Goal: Task Accomplishment & Management: Manage account settings

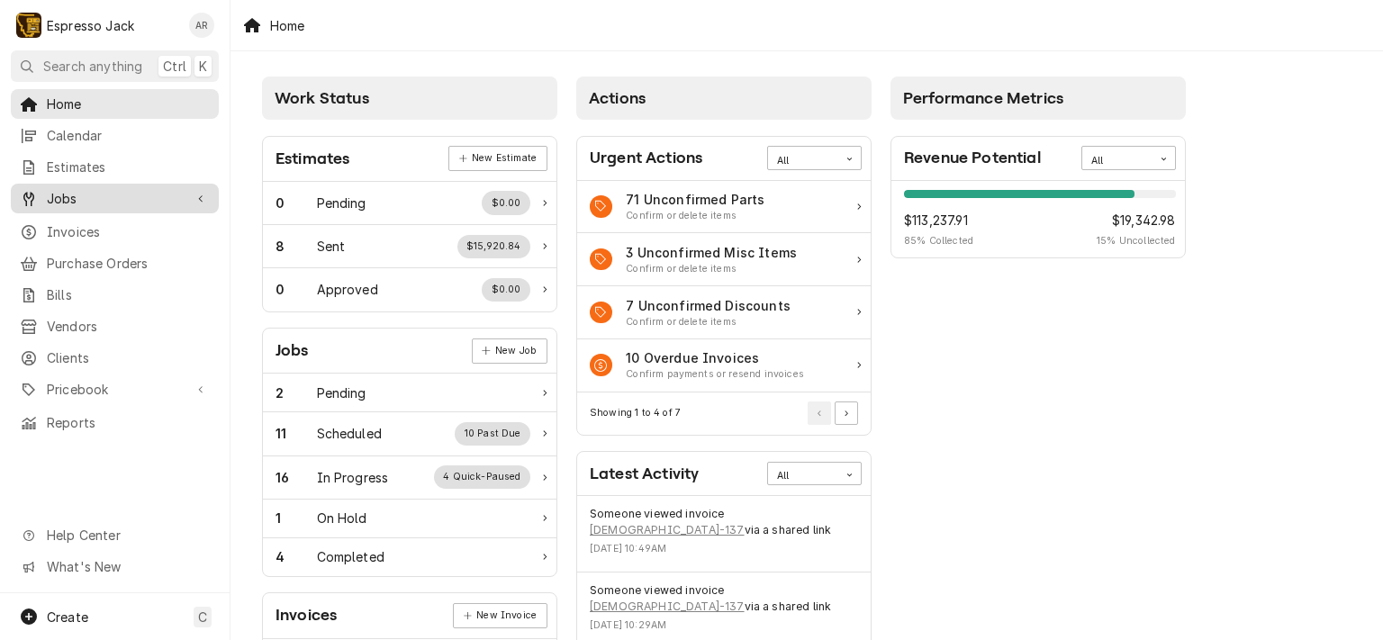
click at [76, 196] on span "Jobs" at bounding box center [115, 198] width 136 height 19
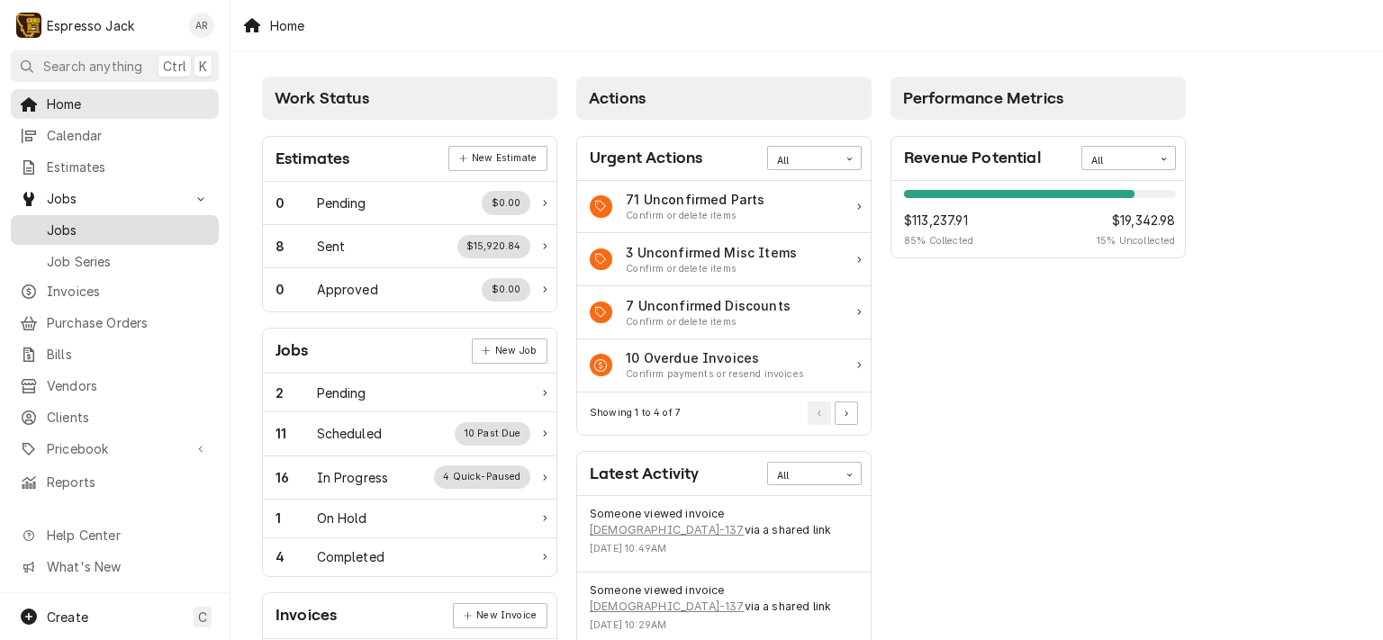
click at [76, 224] on span "Jobs" at bounding box center [128, 230] width 163 height 19
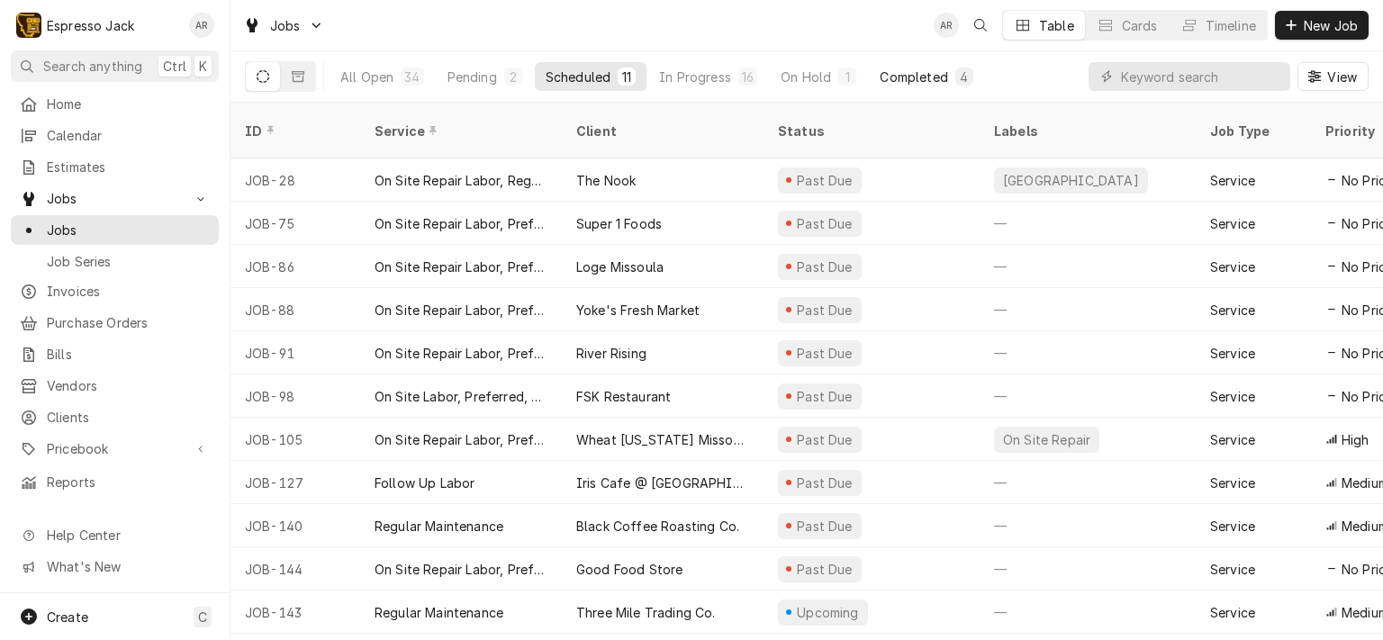
click at [888, 71] on div "Completed" at bounding box center [914, 77] width 68 height 19
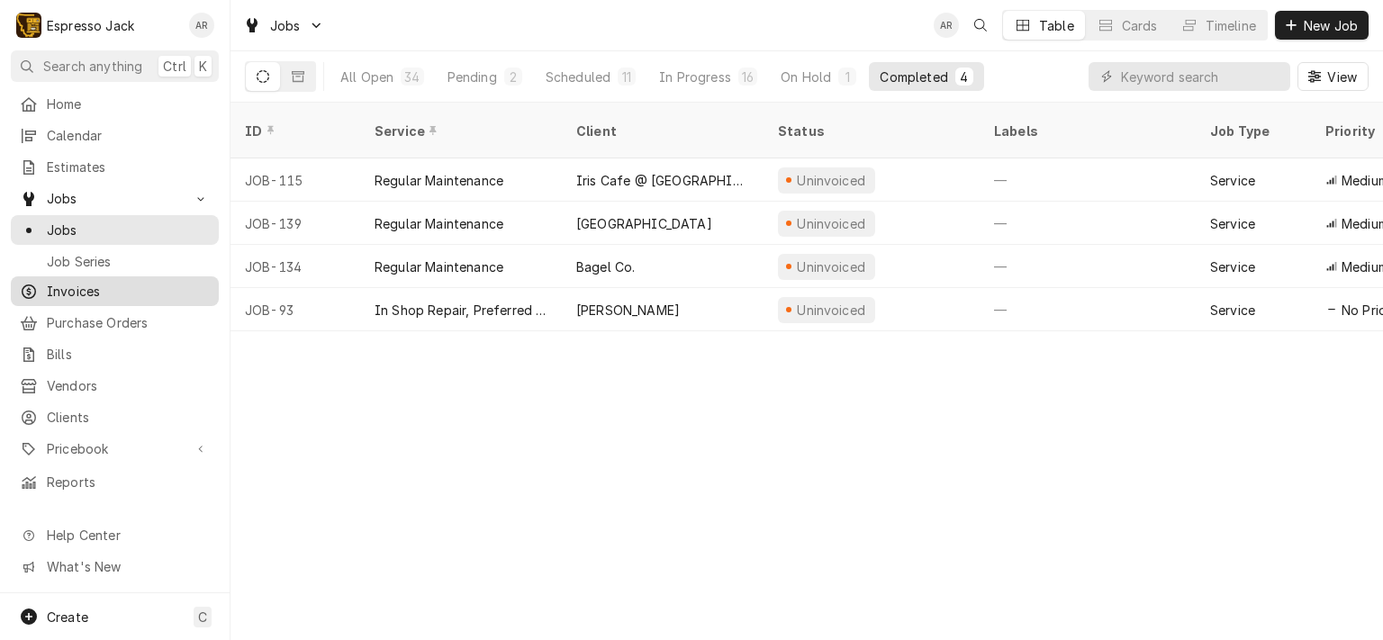
click at [97, 280] on div "Invoices" at bounding box center [114, 291] width 201 height 23
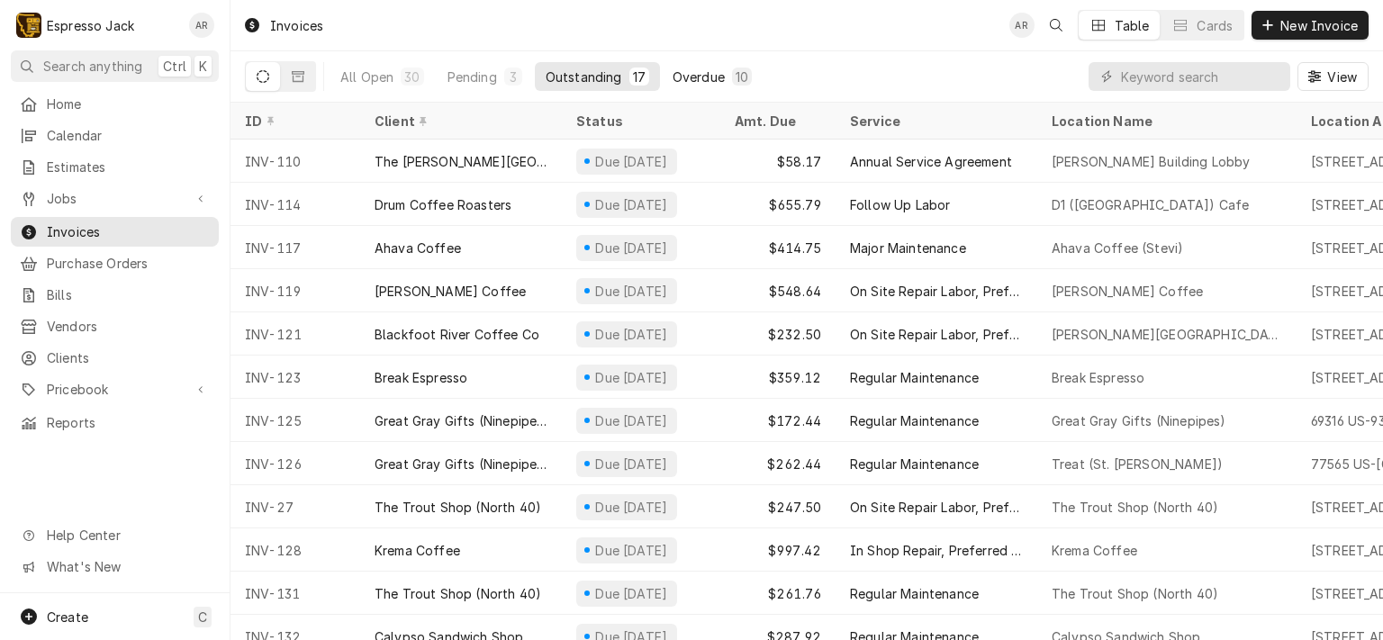
click at [699, 69] on div "Overdue" at bounding box center [699, 77] width 52 height 19
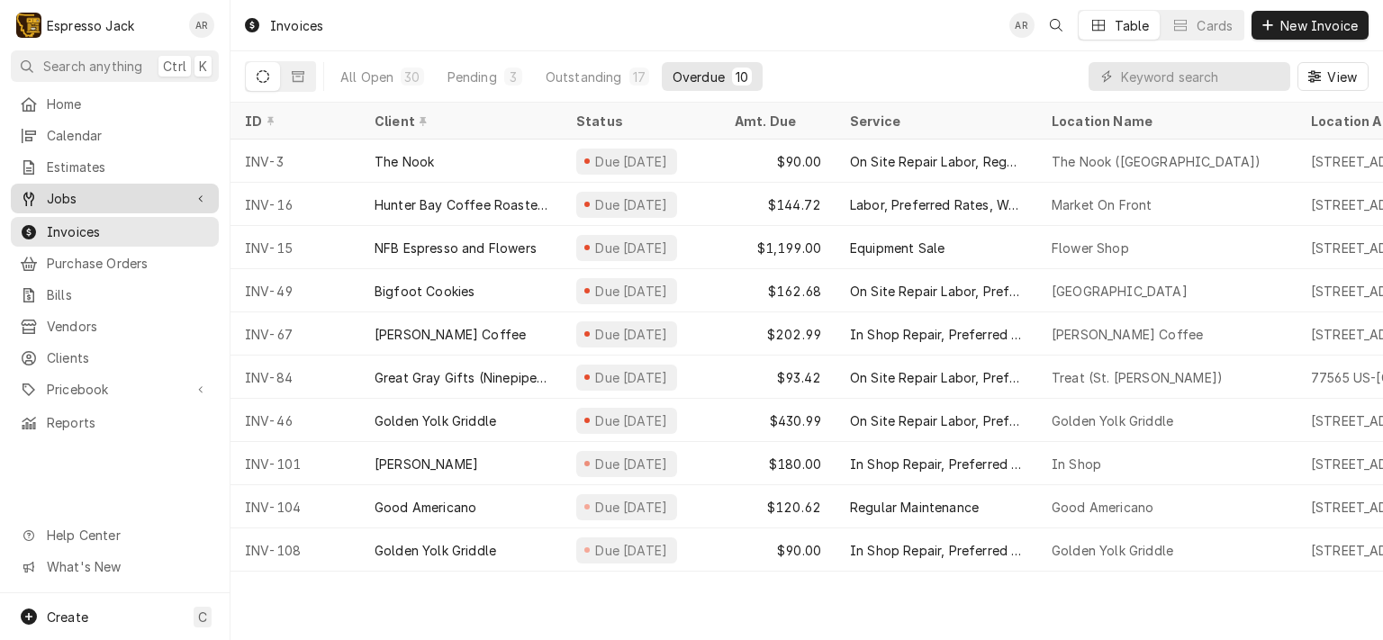
click at [67, 194] on span "Jobs" at bounding box center [115, 198] width 136 height 19
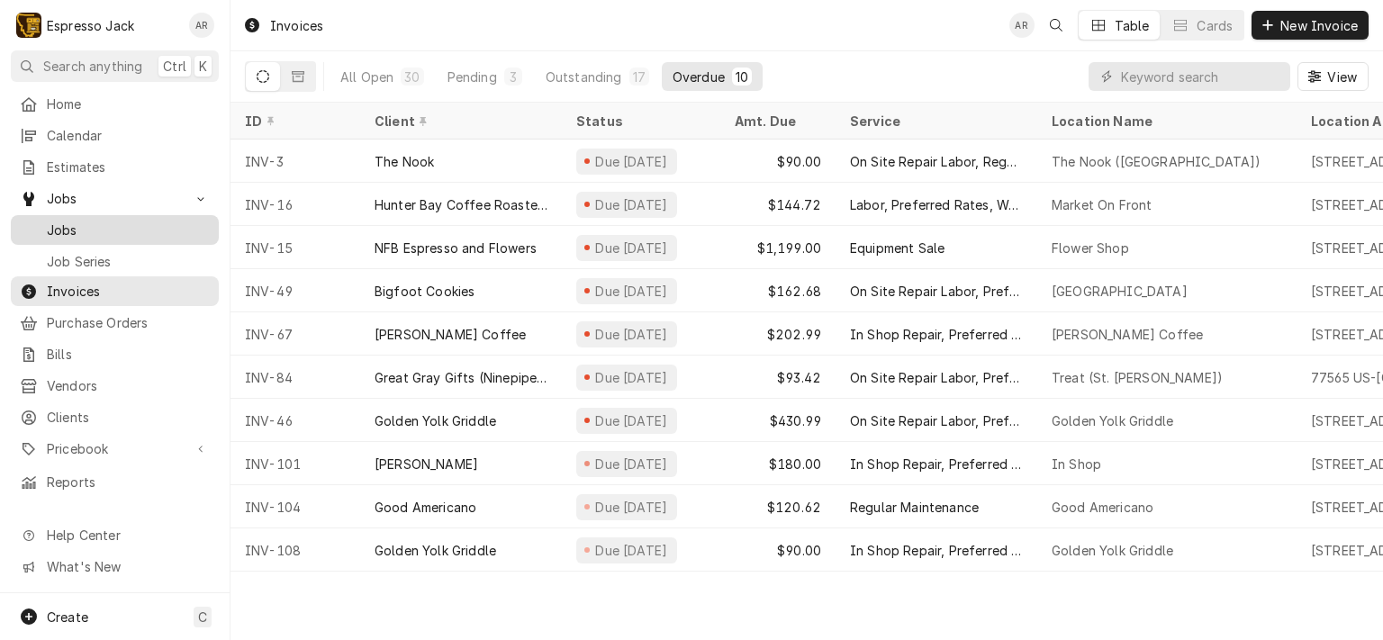
click at [67, 221] on span "Jobs" at bounding box center [128, 230] width 163 height 19
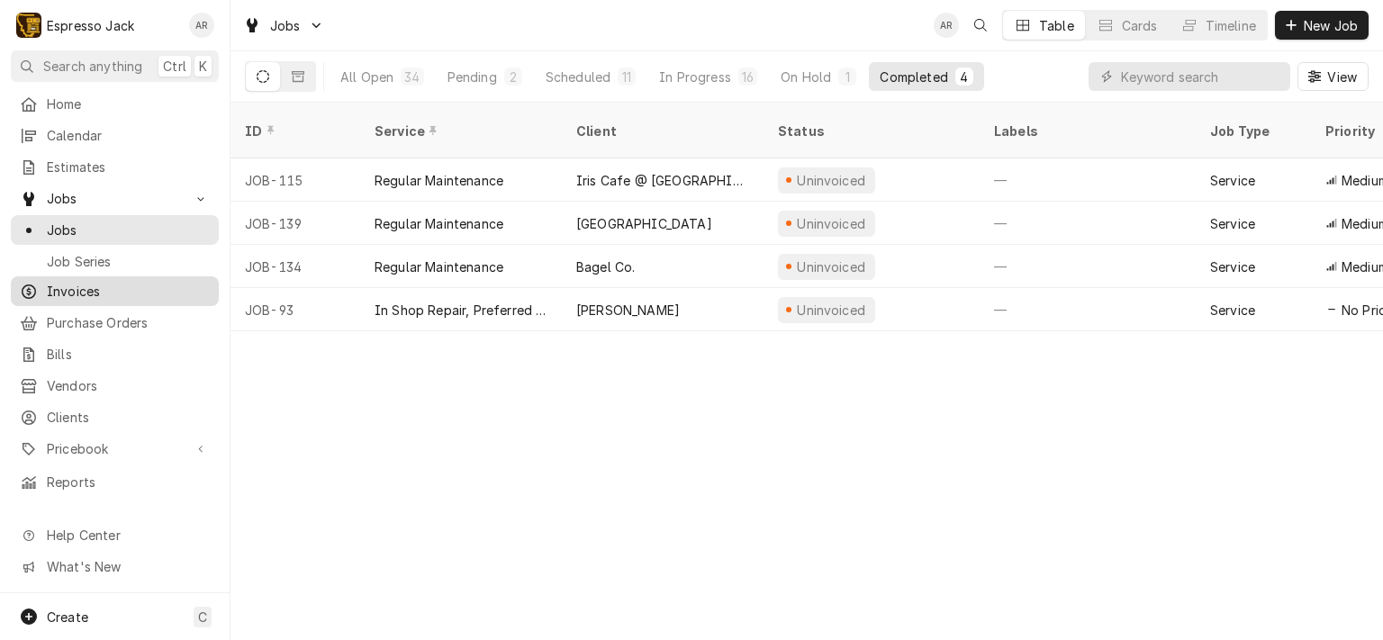
click at [71, 282] on span "Invoices" at bounding box center [128, 291] width 163 height 19
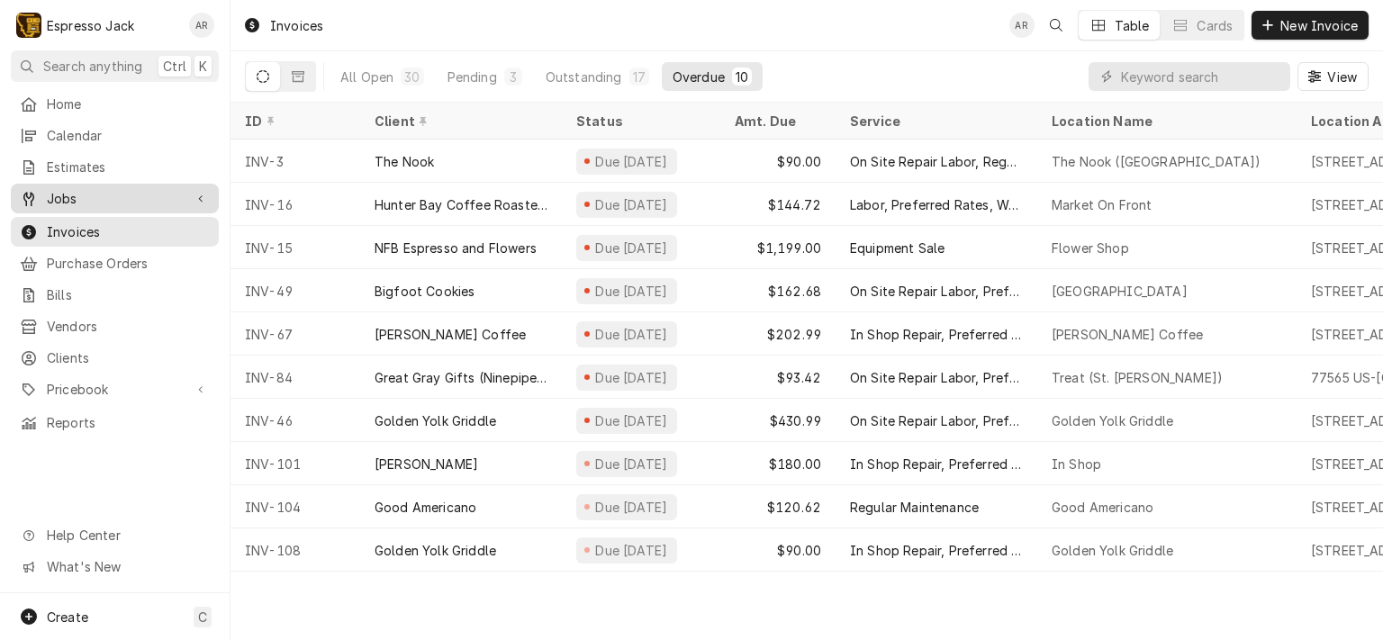
click at [76, 196] on span "Jobs" at bounding box center [115, 198] width 136 height 19
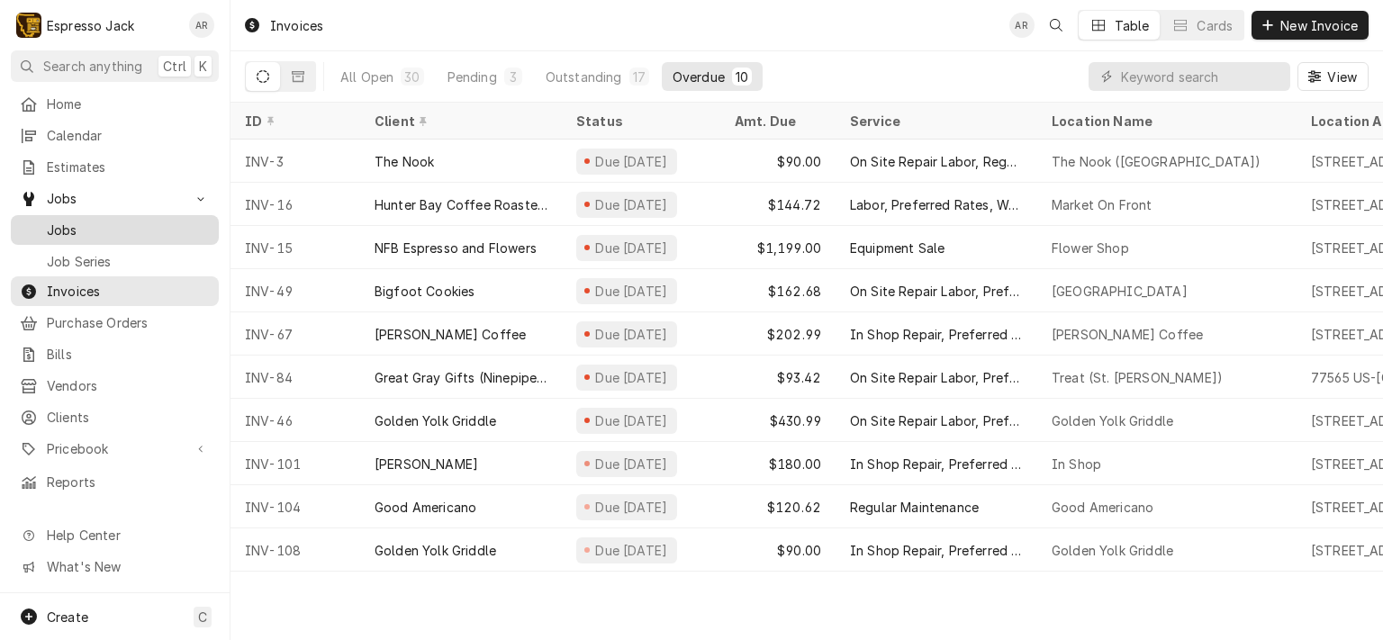
click at [71, 230] on span "Jobs" at bounding box center [128, 230] width 163 height 19
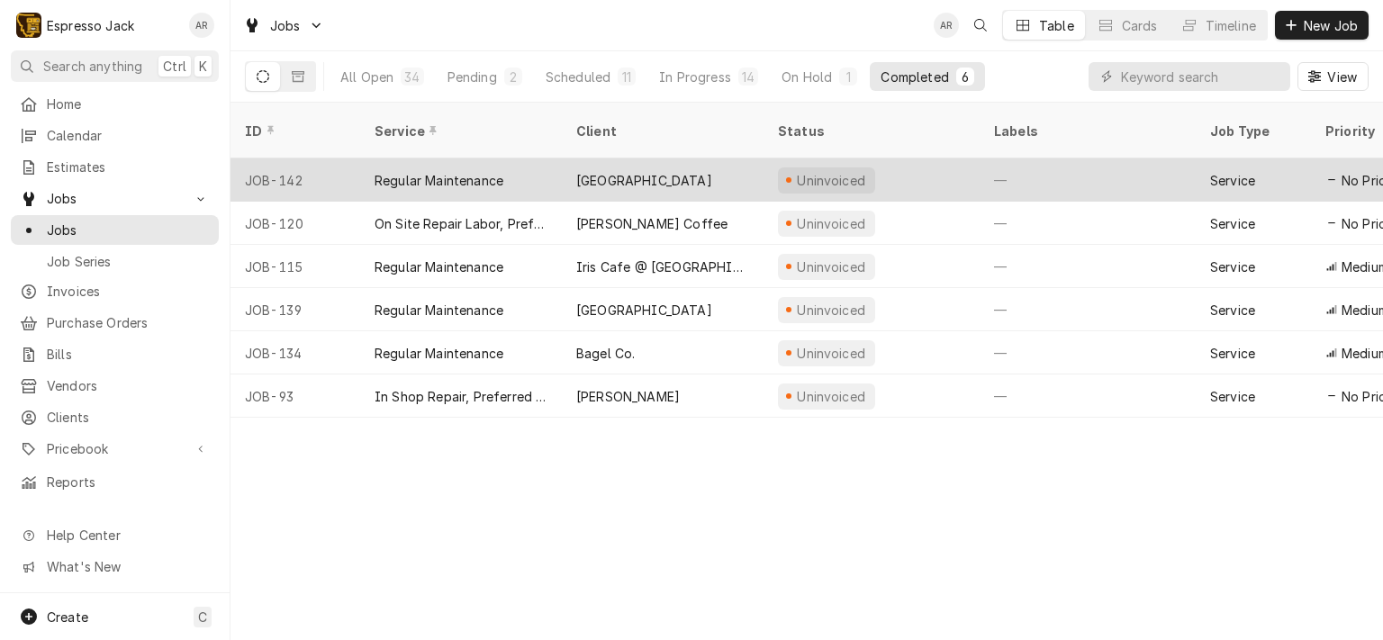
click at [682, 171] on div "Saint Patrick's Hospital Espresso Bar" at bounding box center [644, 180] width 136 height 19
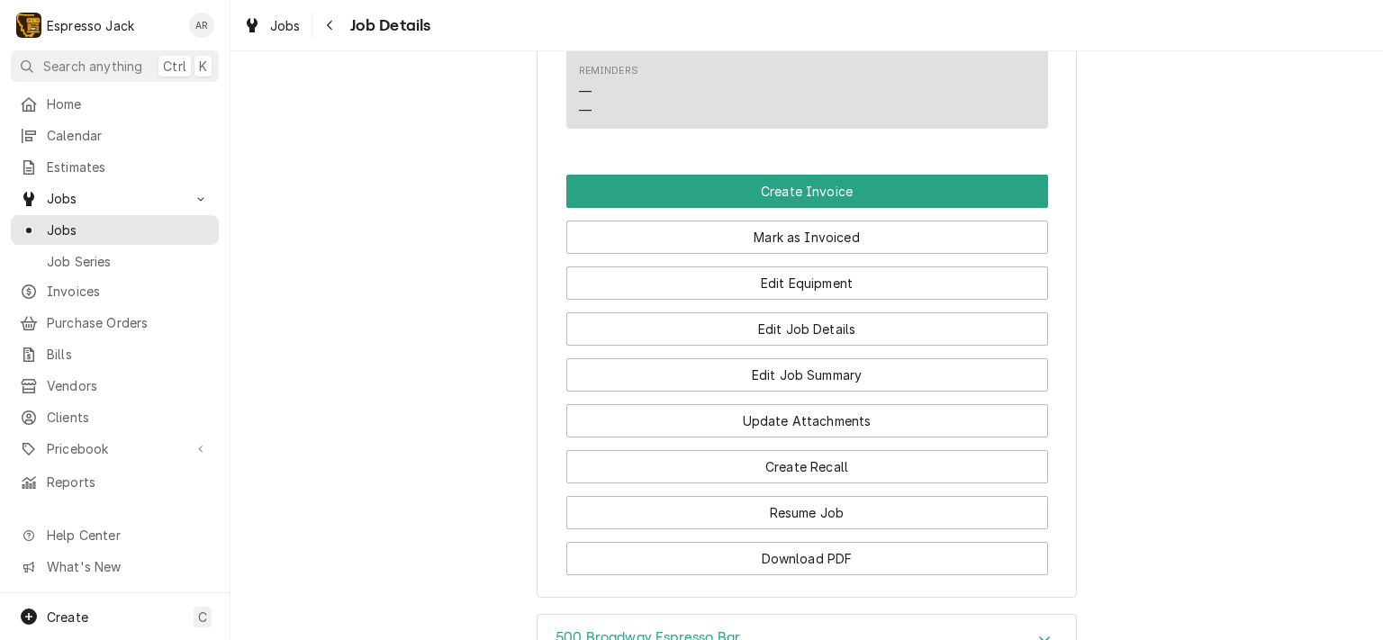
scroll to position [1189, 0]
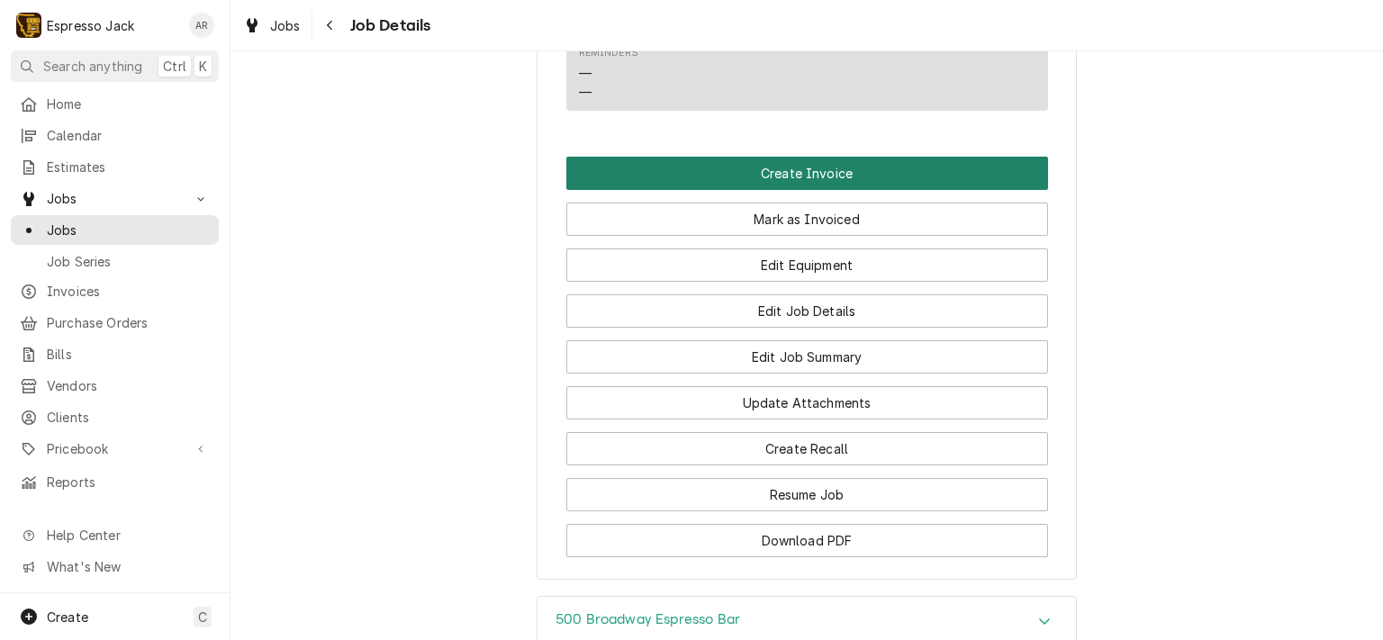
click at [700, 157] on button "Create Invoice" at bounding box center [808, 173] width 482 height 33
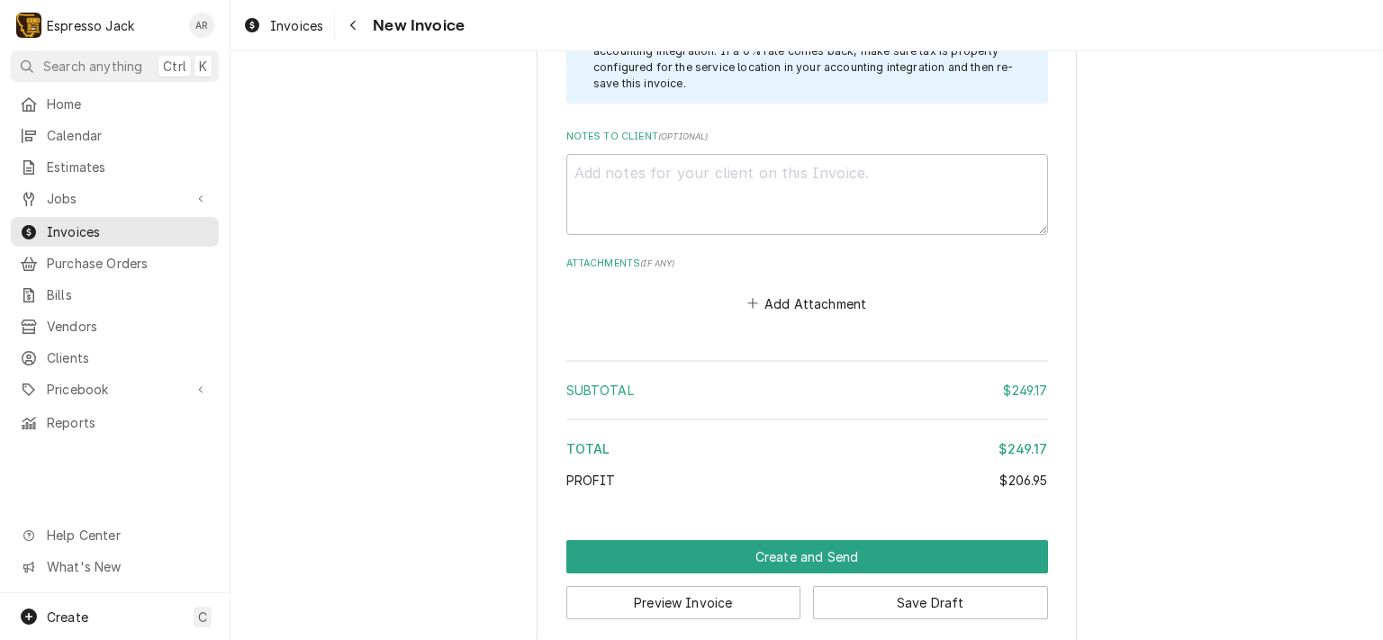
scroll to position [2836, 0]
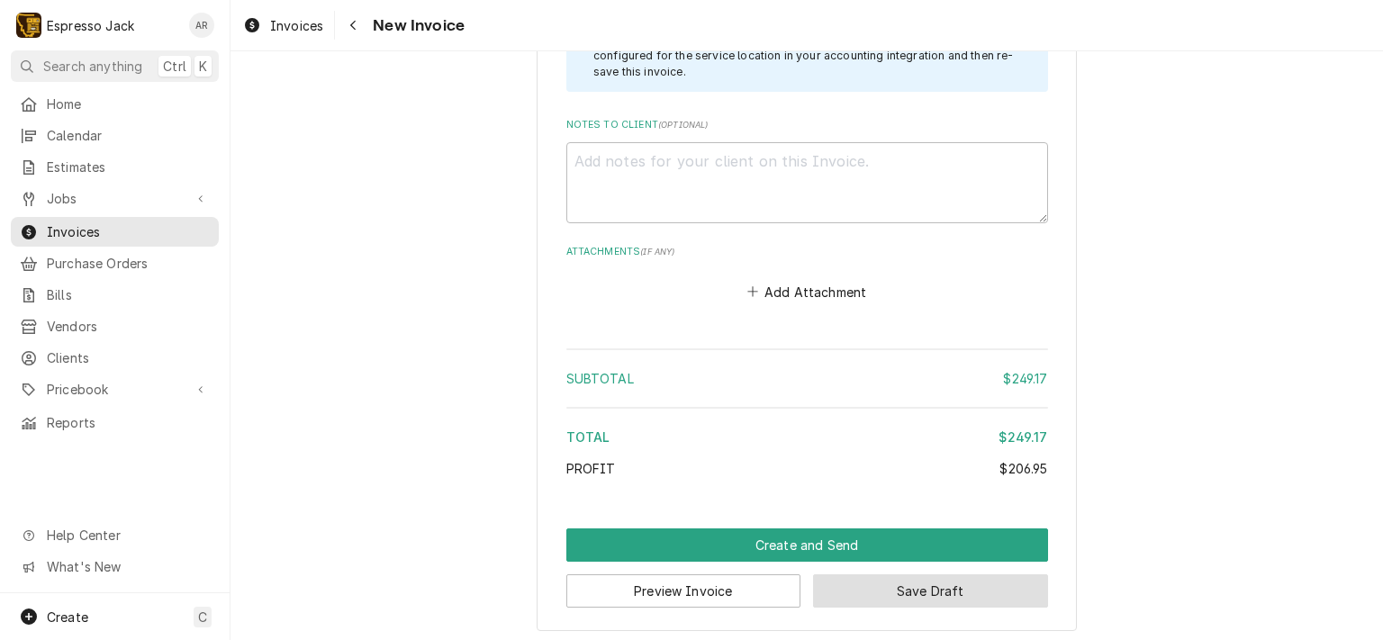
click at [900, 586] on button "Save Draft" at bounding box center [930, 591] width 235 height 33
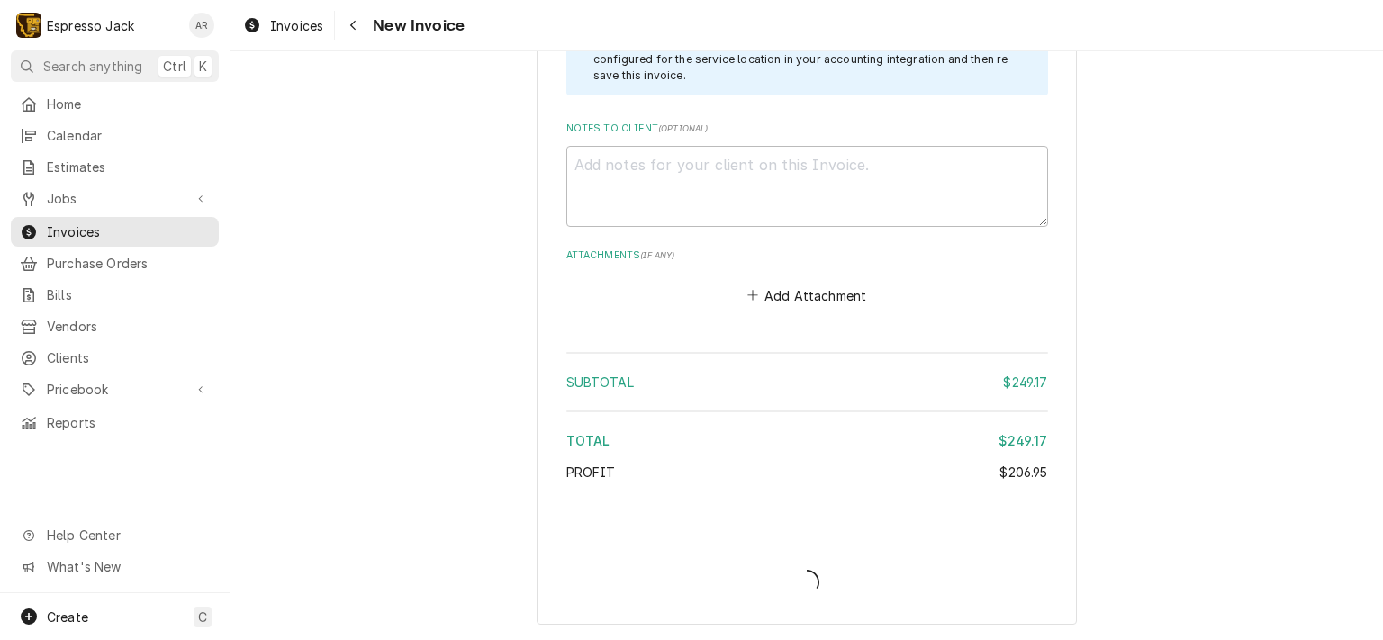
scroll to position [2827, 0]
type textarea "x"
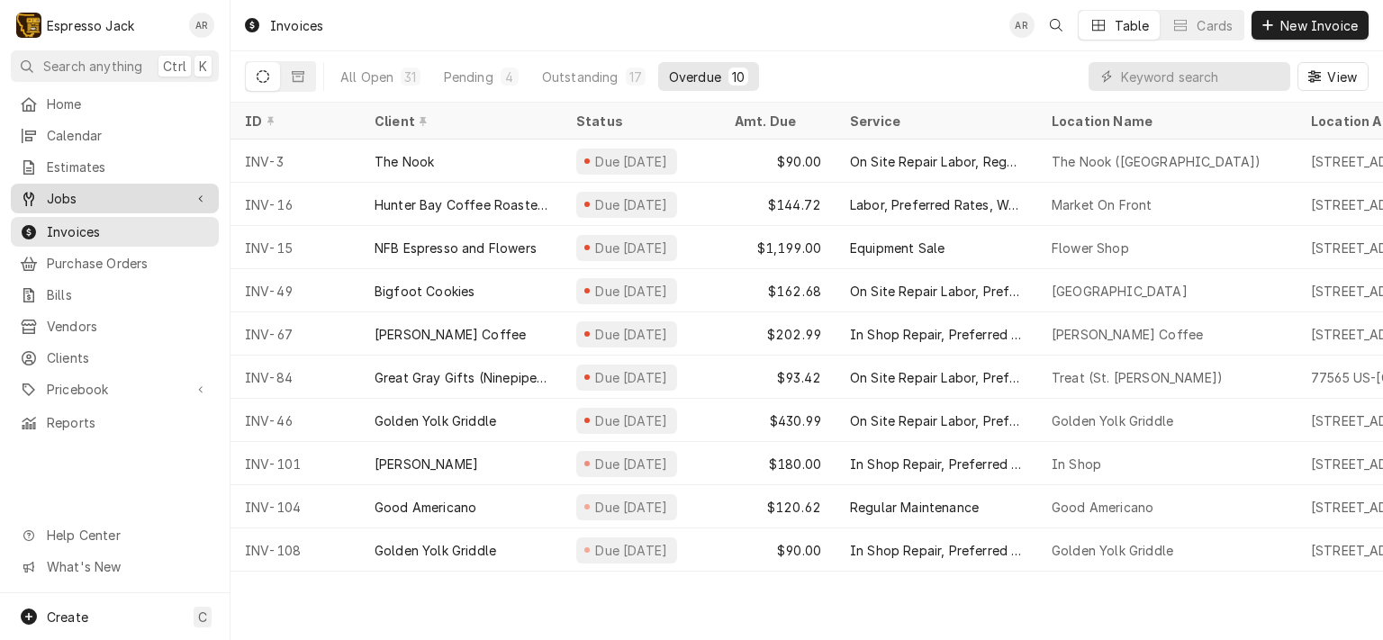
click at [68, 199] on span "Jobs" at bounding box center [115, 198] width 136 height 19
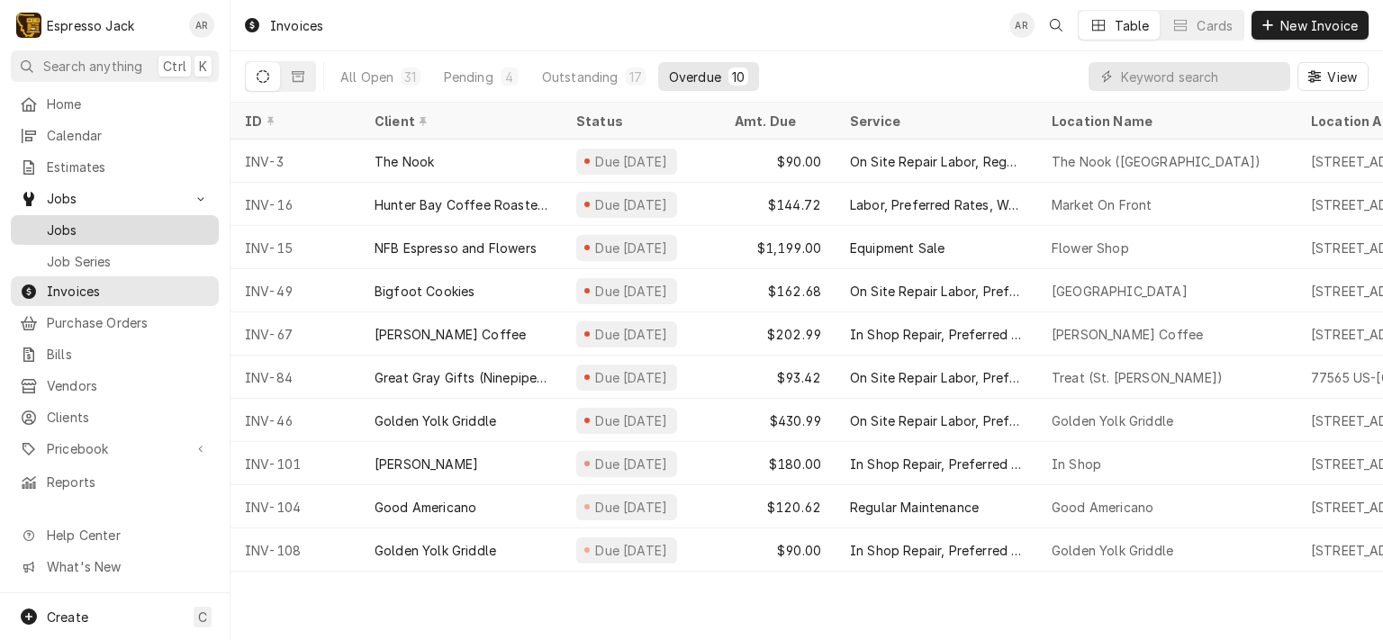
click at [65, 221] on span "Jobs" at bounding box center [128, 230] width 163 height 19
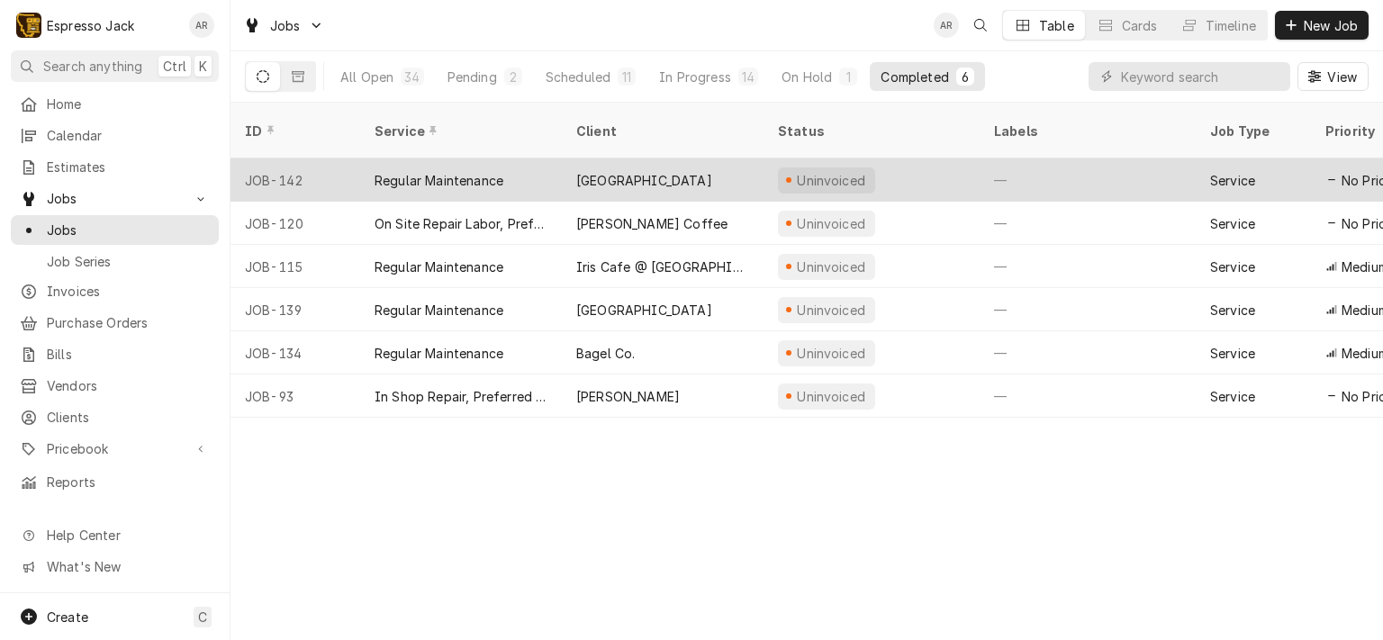
click at [654, 167] on div "Saint Patrick's Hospital Espresso Bar" at bounding box center [663, 180] width 202 height 43
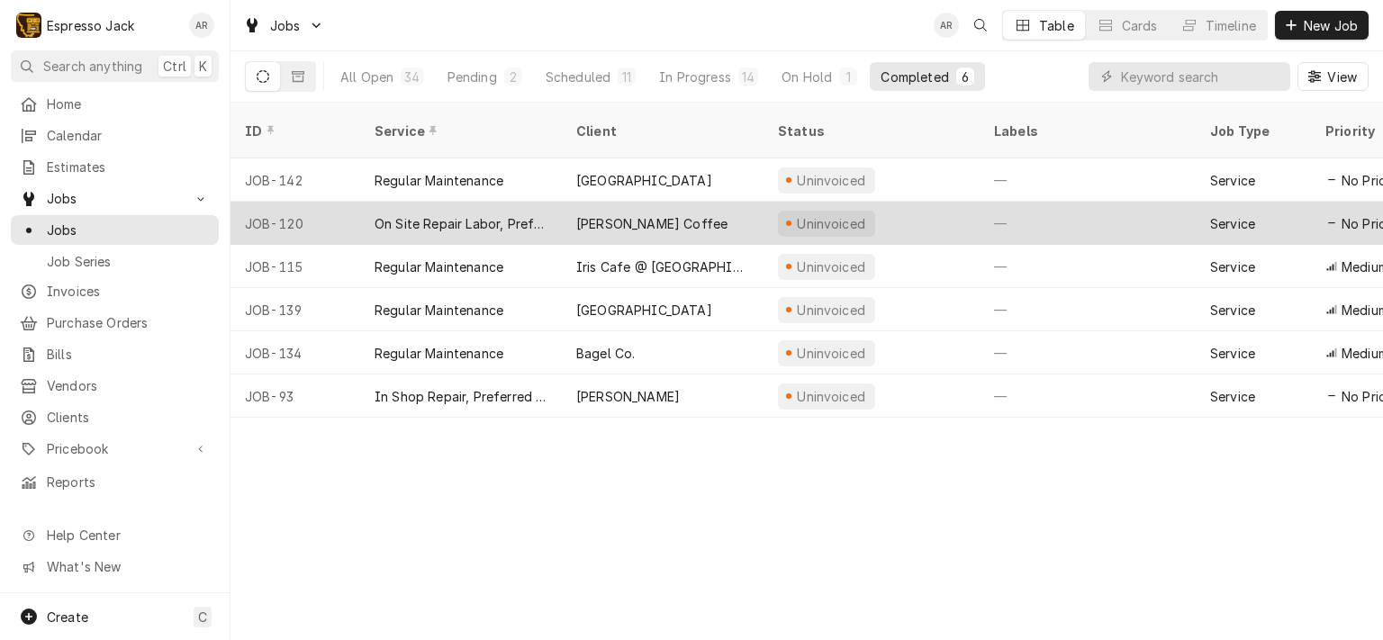
click at [542, 214] on div "On Site Repair Labor, Prefered Rate, Regular Hours" at bounding box center [461, 223] width 173 height 19
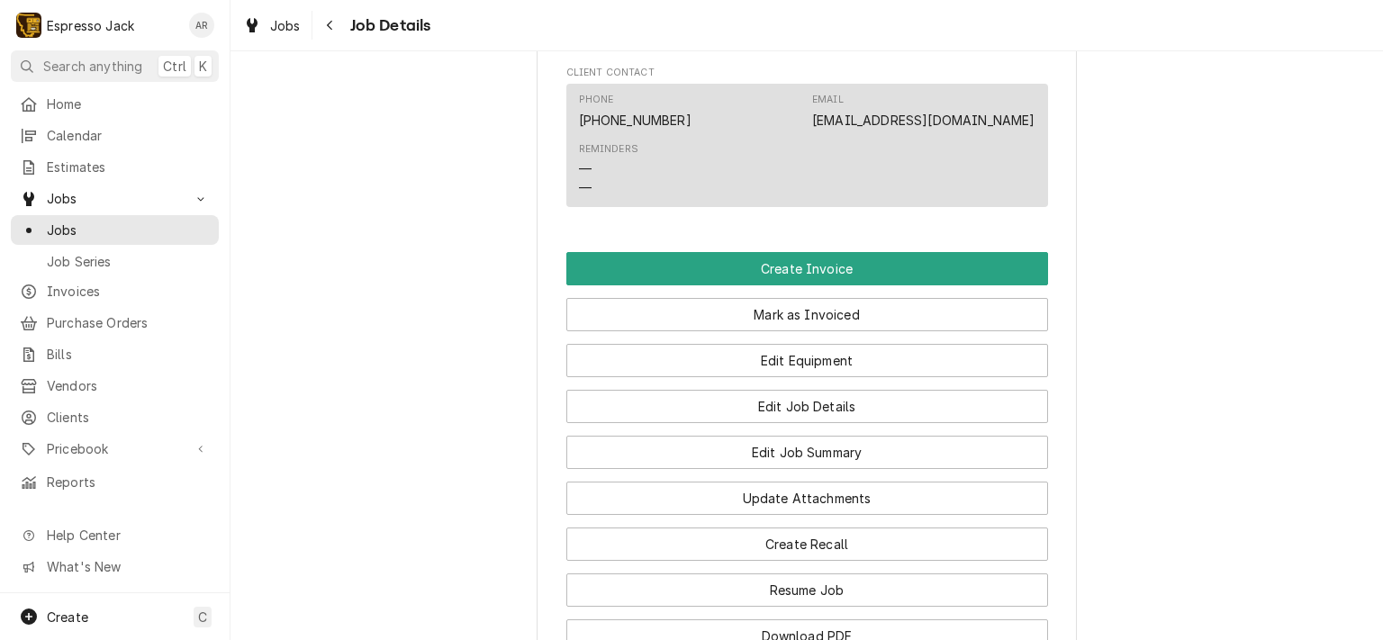
scroll to position [973, 0]
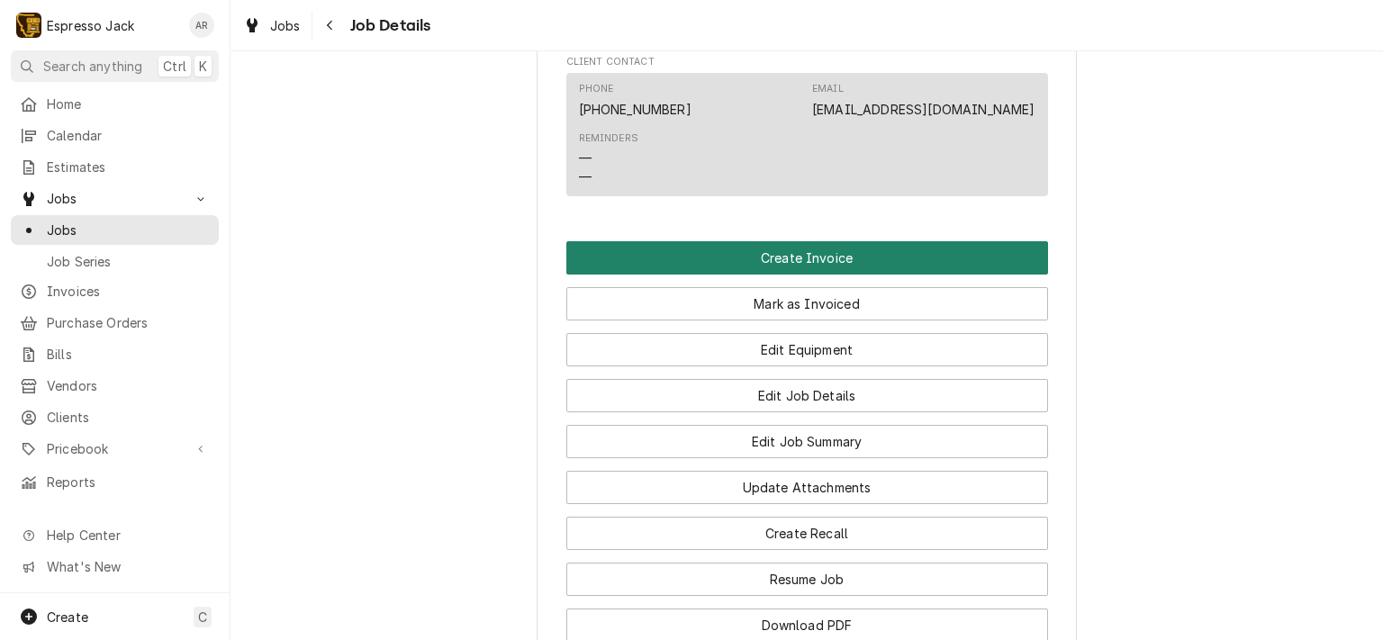
click at [792, 274] on button "Create Invoice" at bounding box center [808, 257] width 482 height 33
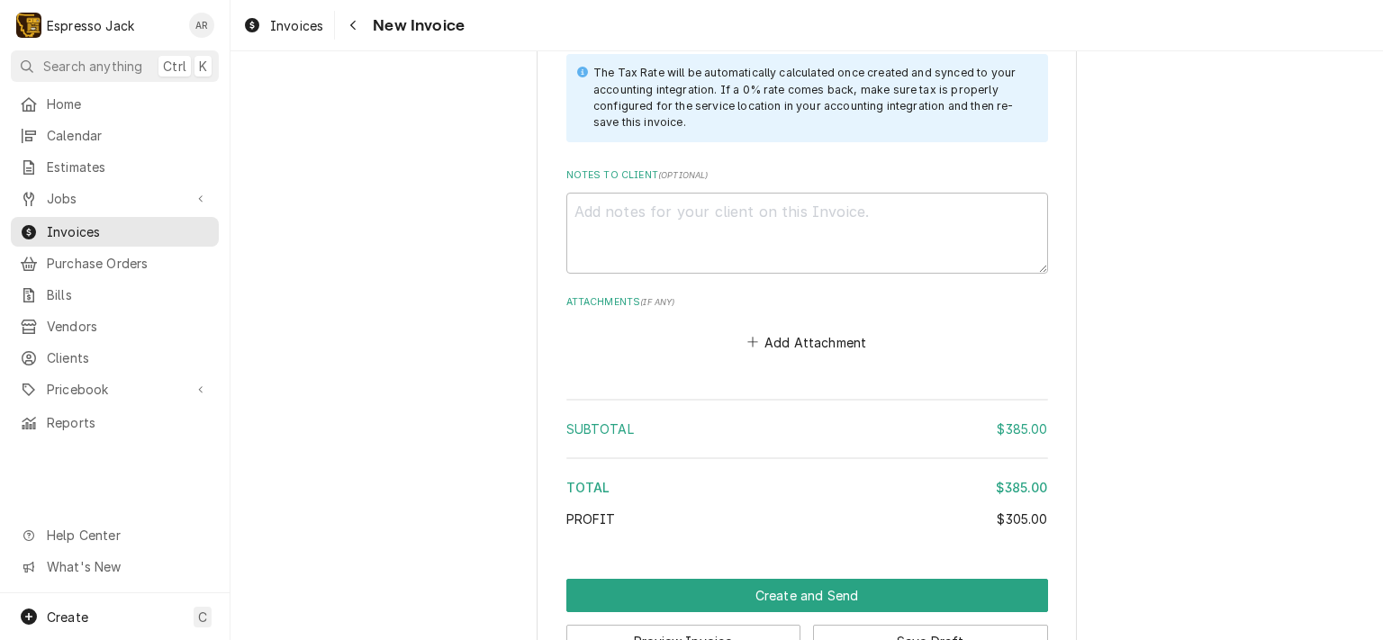
scroll to position [2160, 0]
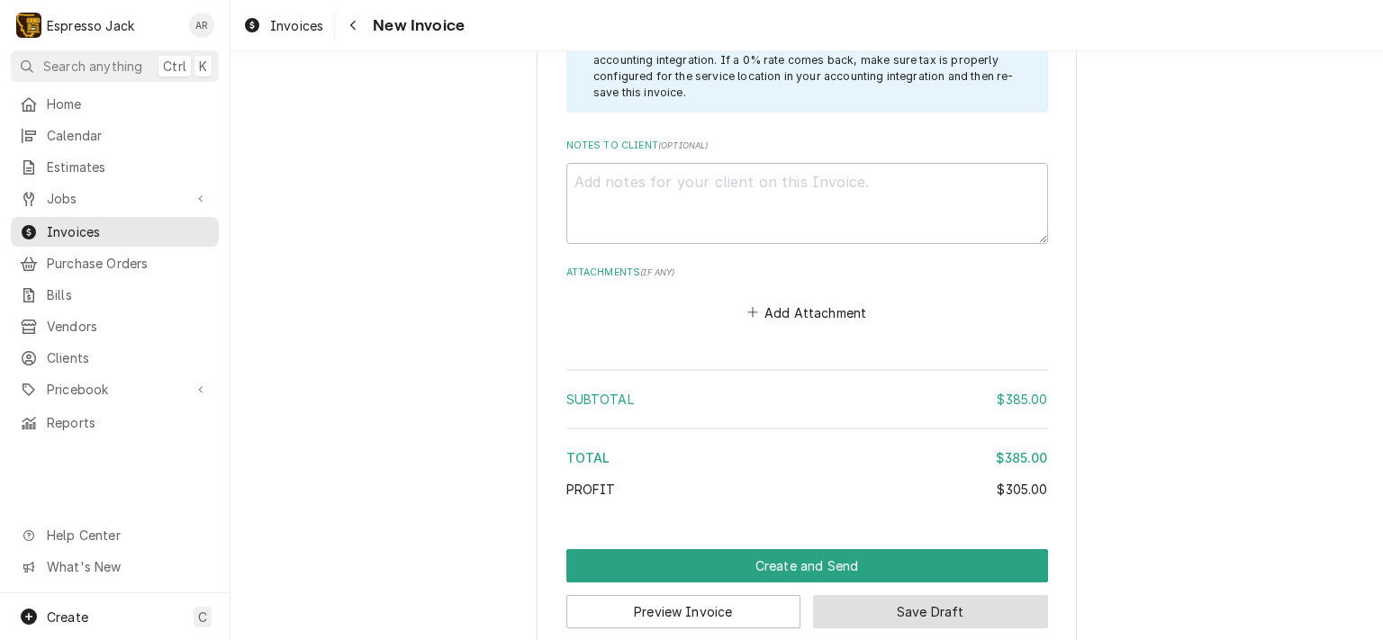
click at [977, 595] on button "Save Draft" at bounding box center [930, 611] width 235 height 33
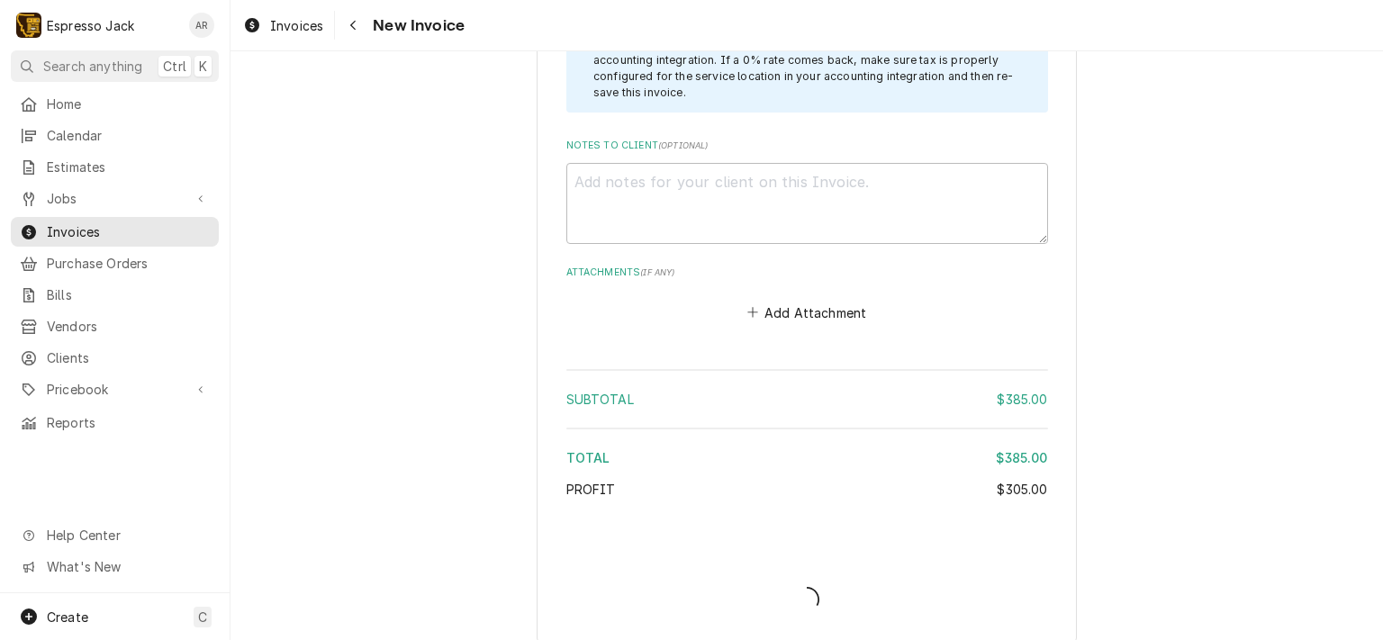
scroll to position [2151, 0]
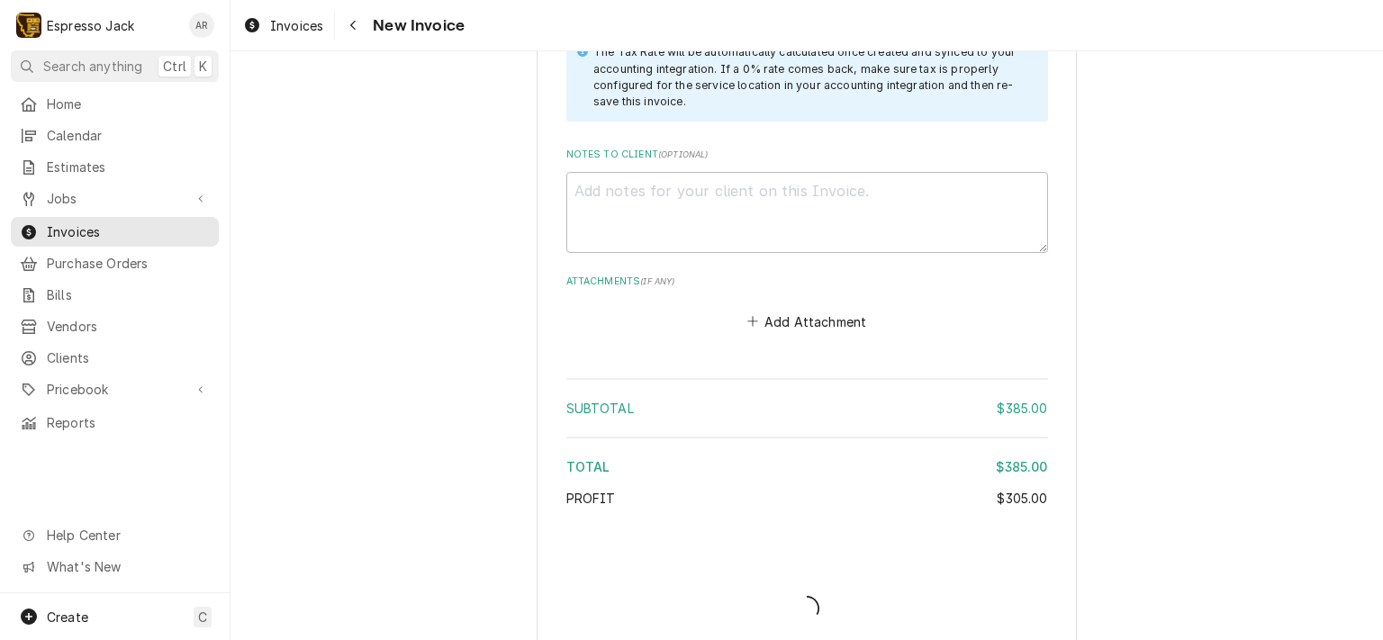
type textarea "x"
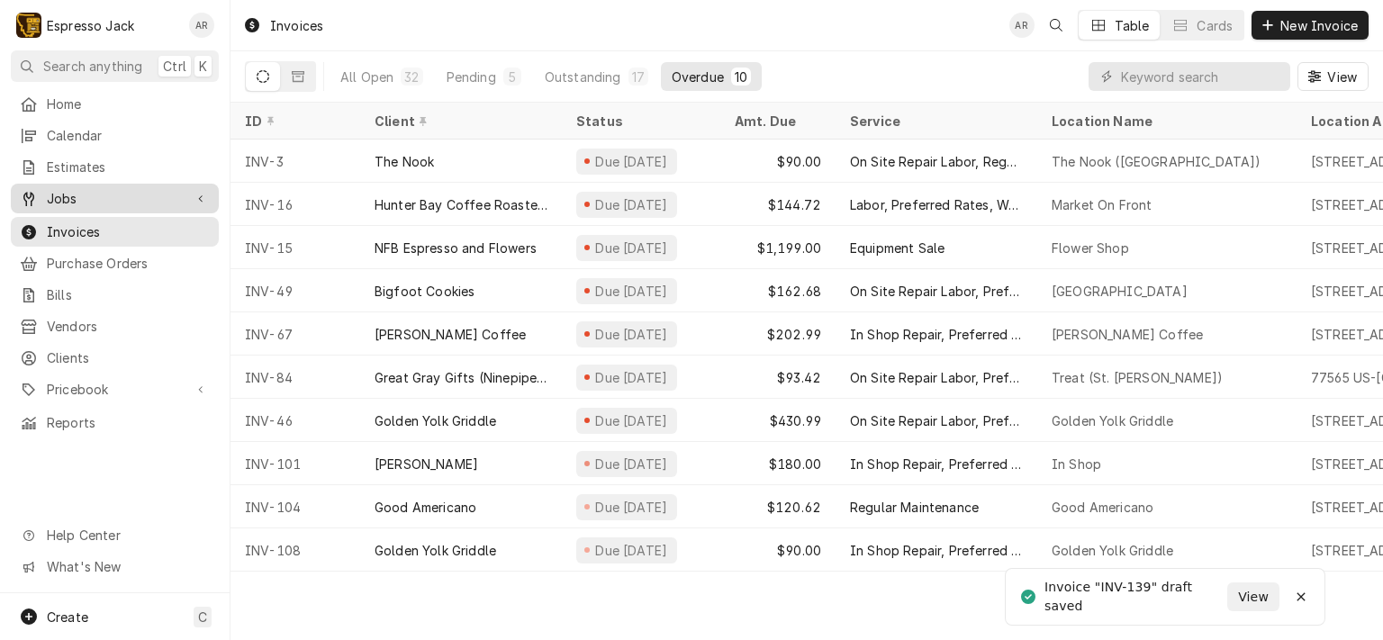
click at [59, 191] on span "Jobs" at bounding box center [115, 198] width 136 height 19
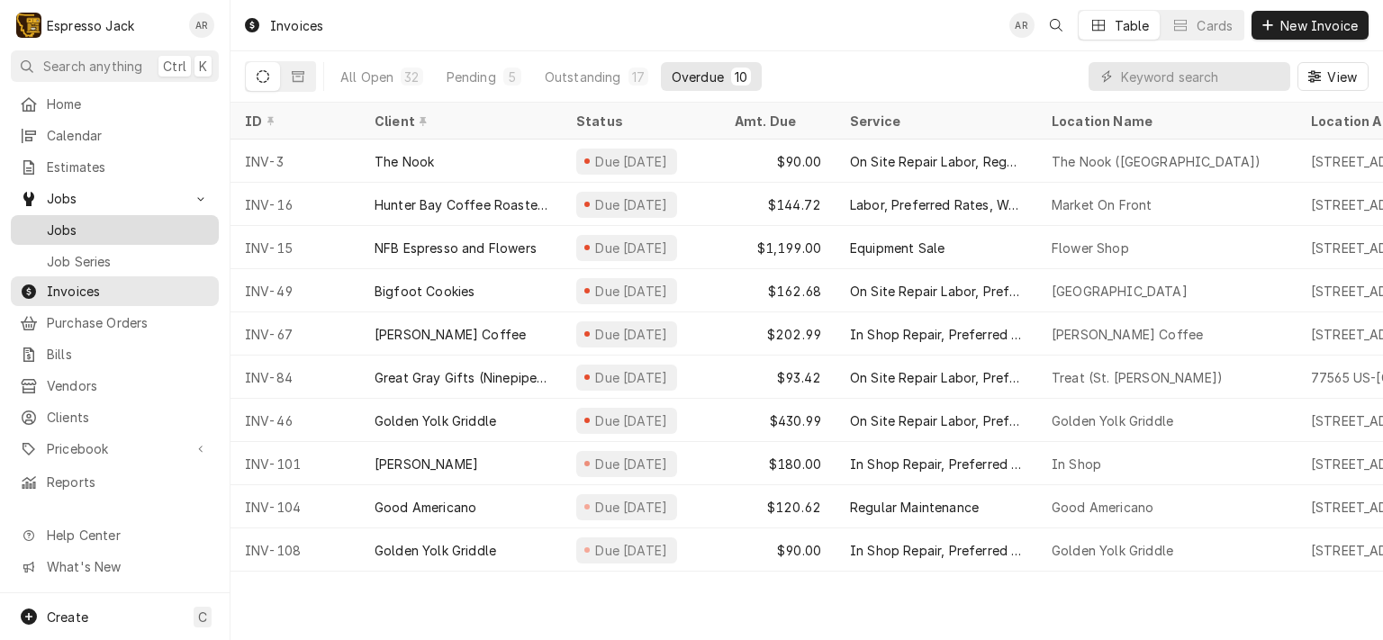
click at [74, 222] on span "Jobs" at bounding box center [128, 230] width 163 height 19
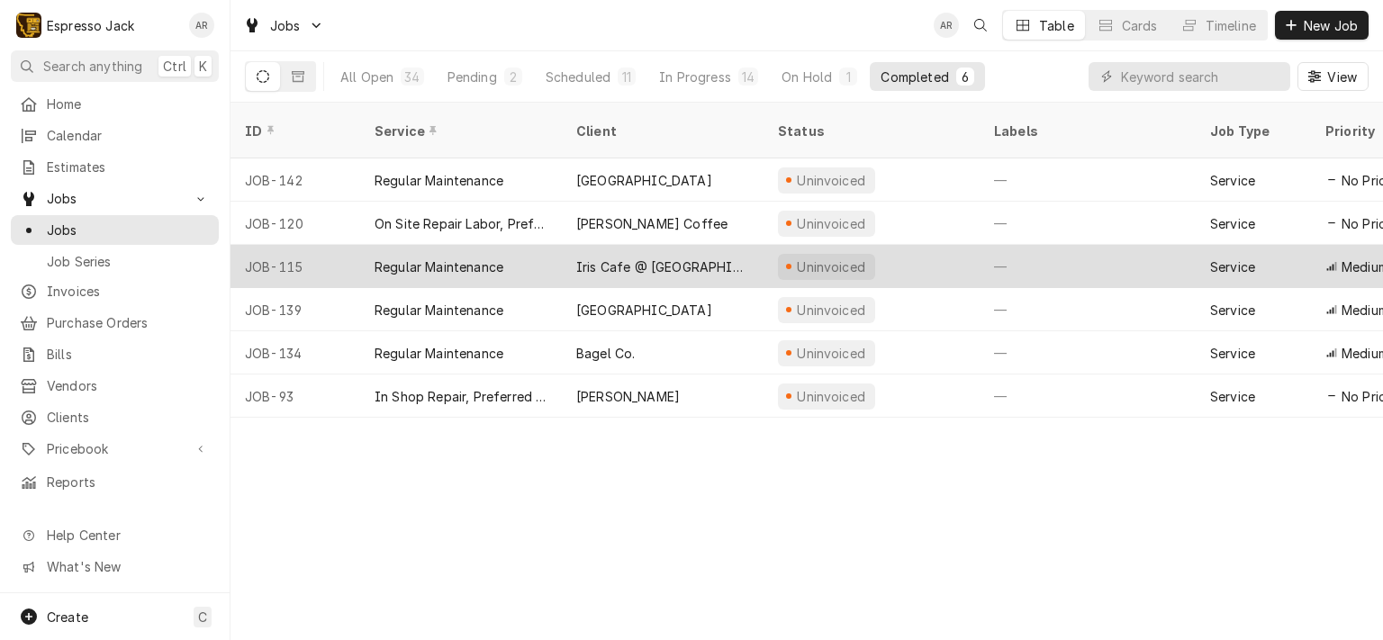
click at [563, 251] on div "Iris Cafe @ [GEOGRAPHIC_DATA]" at bounding box center [663, 266] width 202 height 43
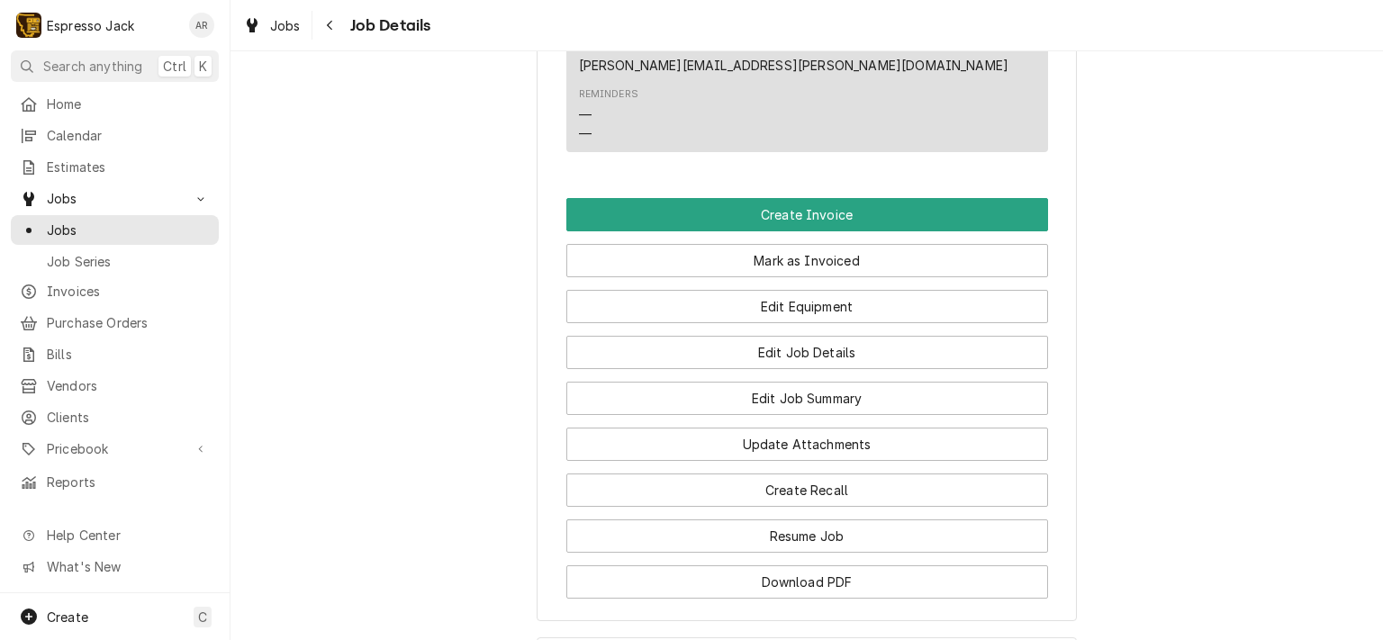
scroll to position [1081, 0]
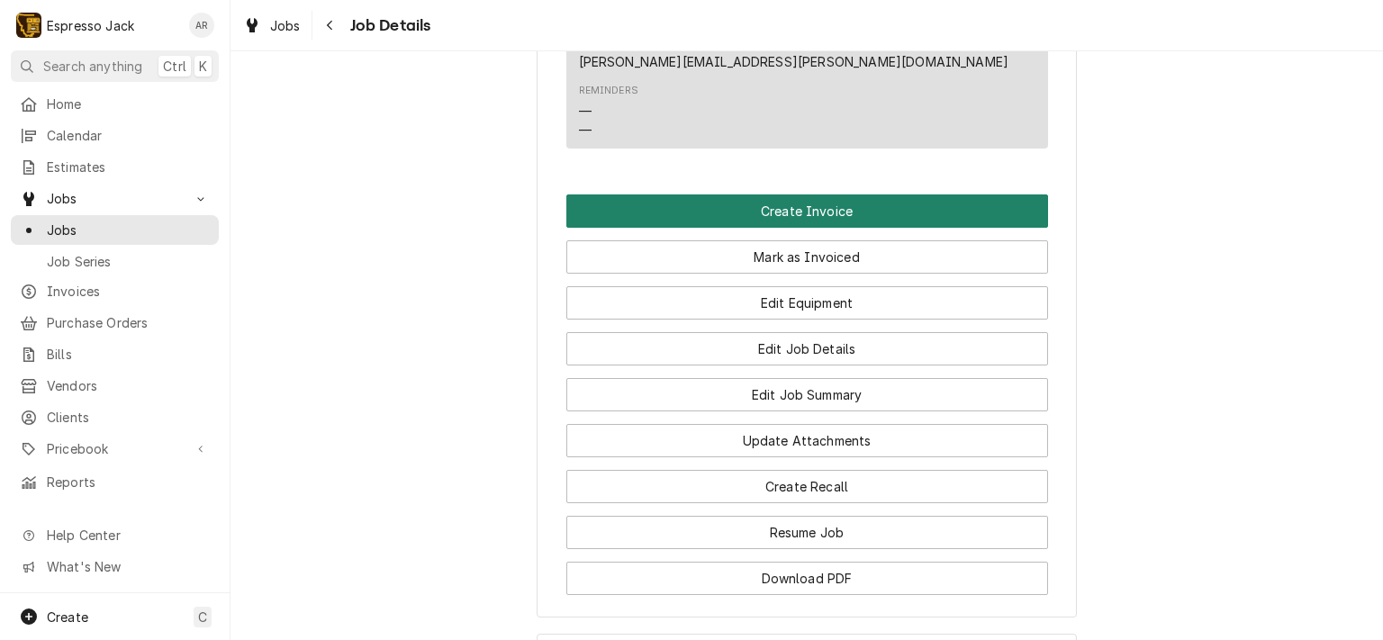
click at [764, 228] on button "Create Invoice" at bounding box center [808, 211] width 482 height 33
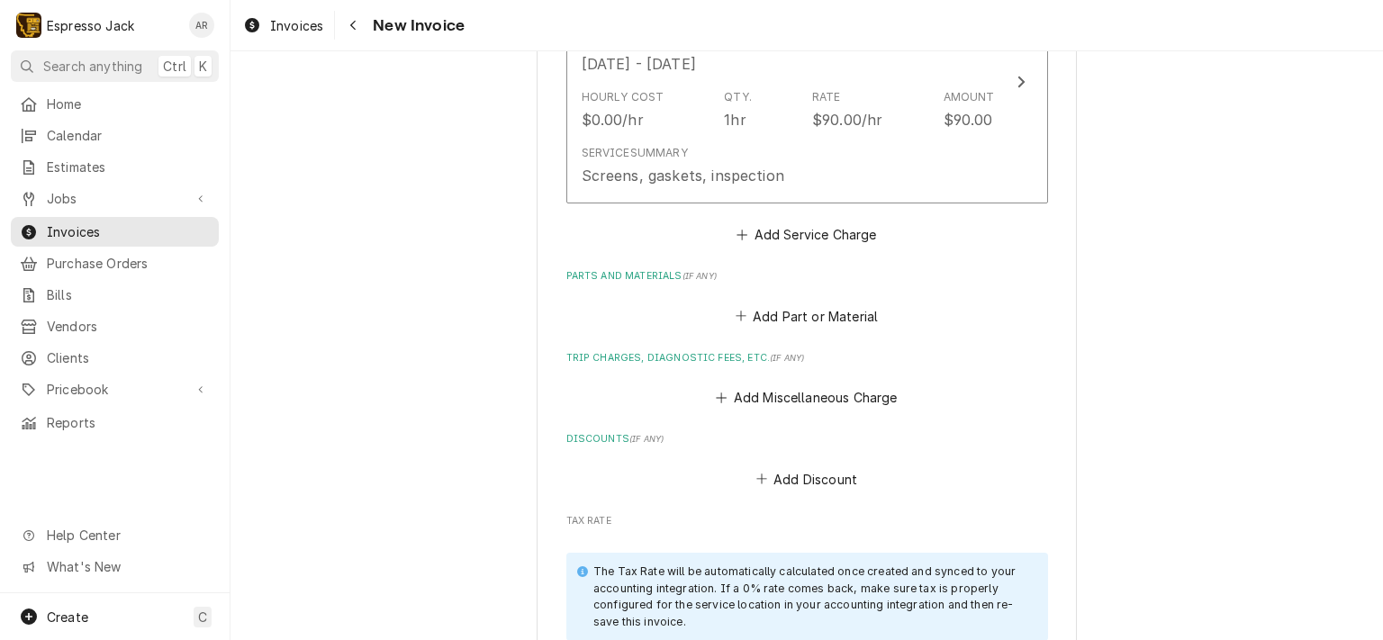
scroll to position [1189, 0]
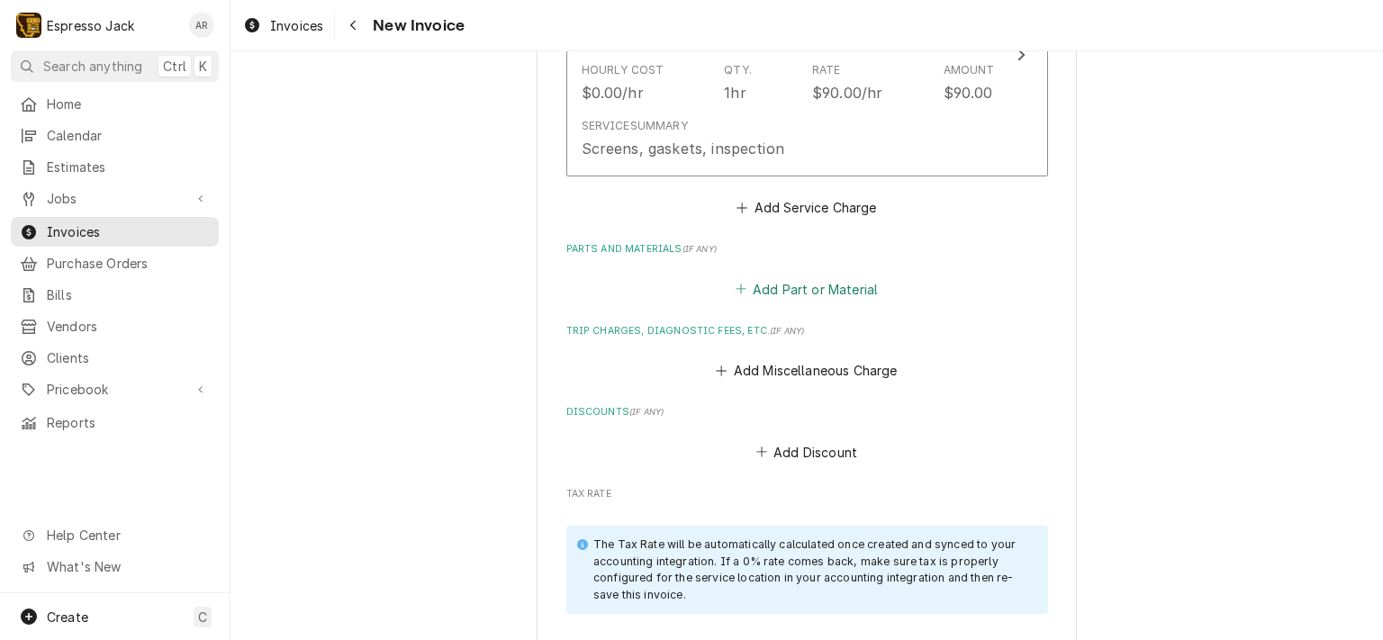
click at [757, 280] on button "Add Part or Material" at bounding box center [806, 289] width 149 height 25
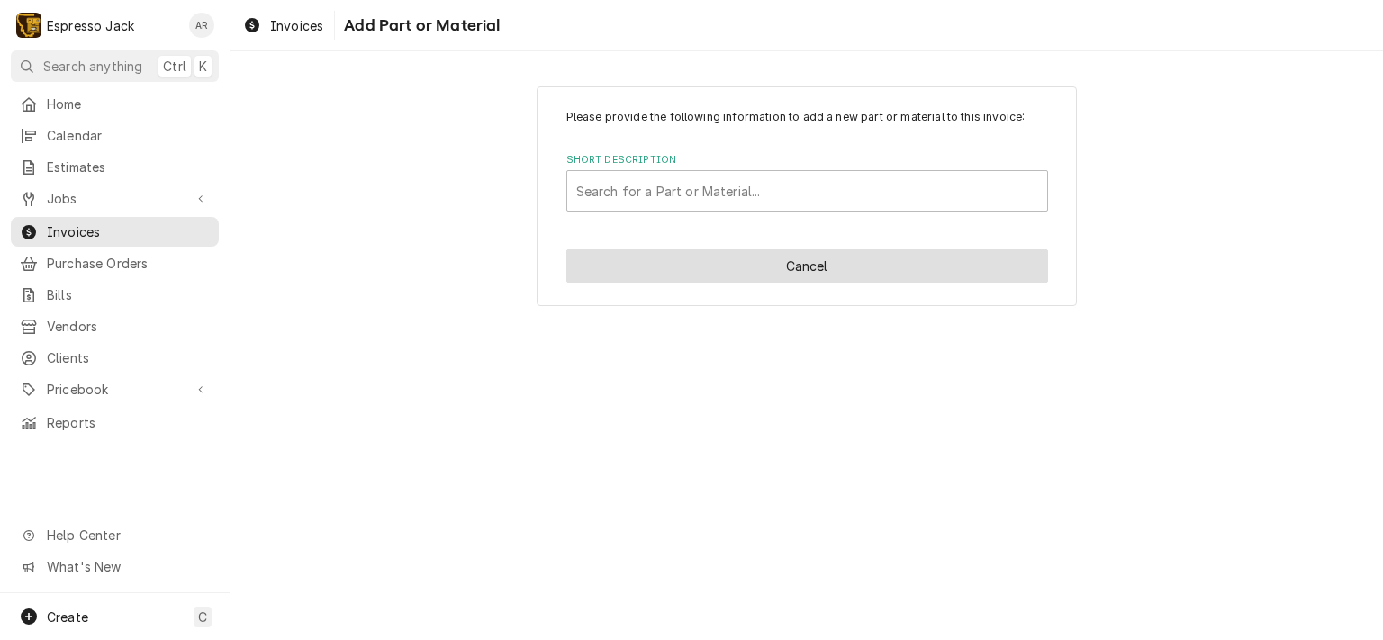
click at [791, 269] on button "Cancel" at bounding box center [808, 265] width 482 height 33
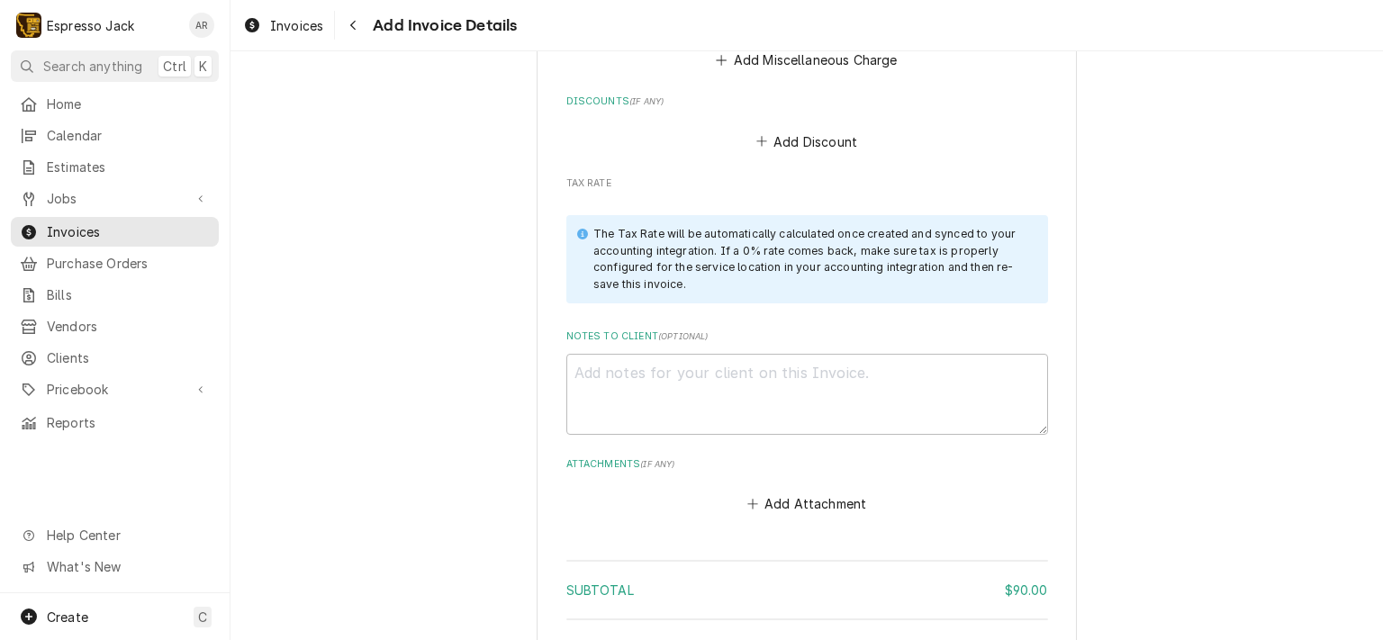
scroll to position [1389, 0]
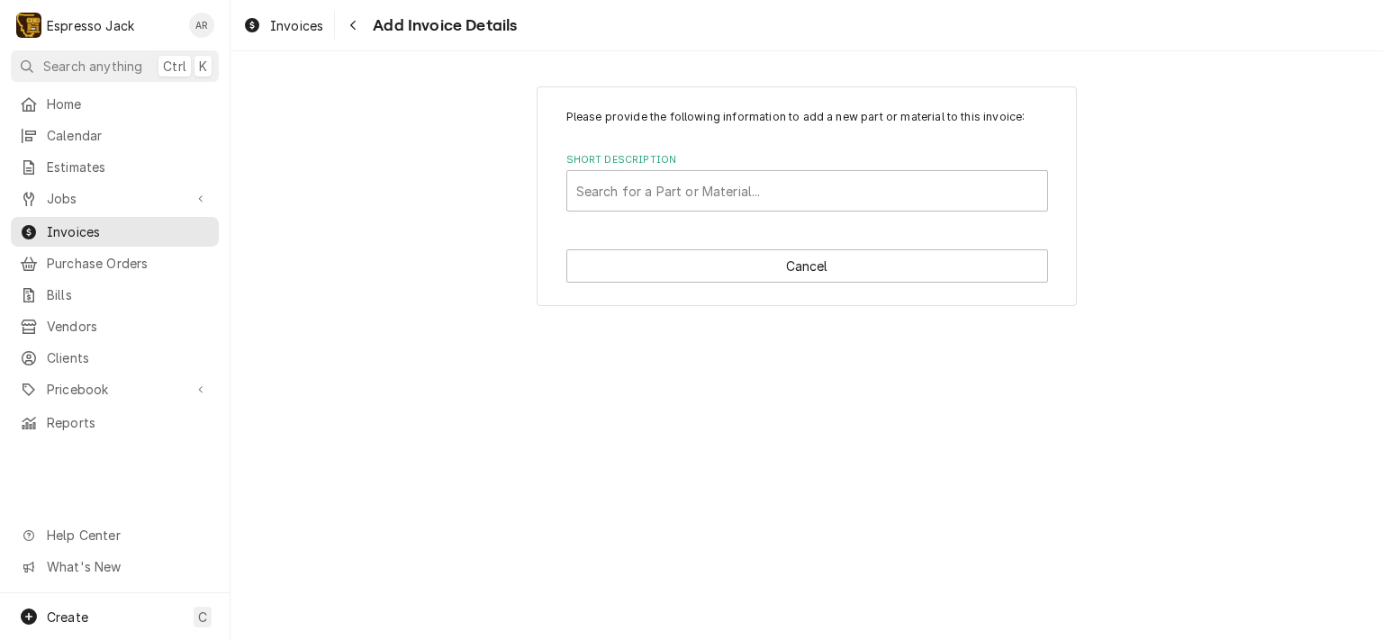
type textarea "x"
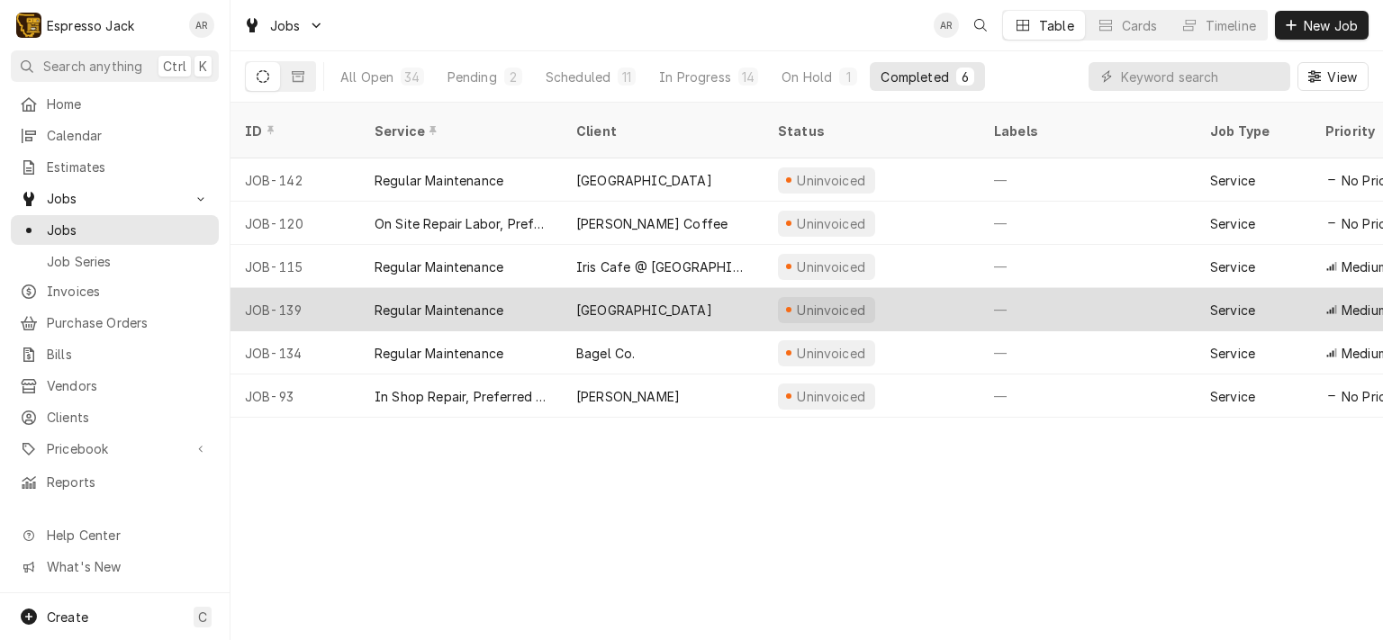
click at [582, 301] on div "[GEOGRAPHIC_DATA]" at bounding box center [644, 310] width 136 height 19
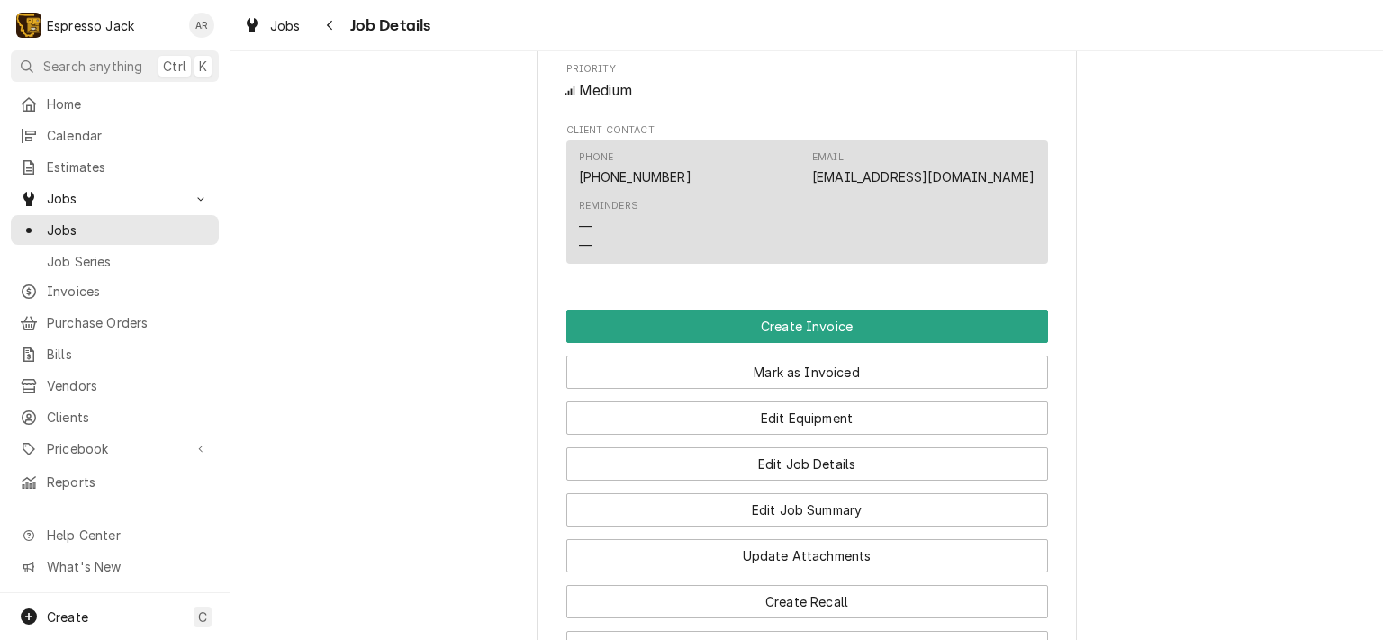
scroll to position [973, 0]
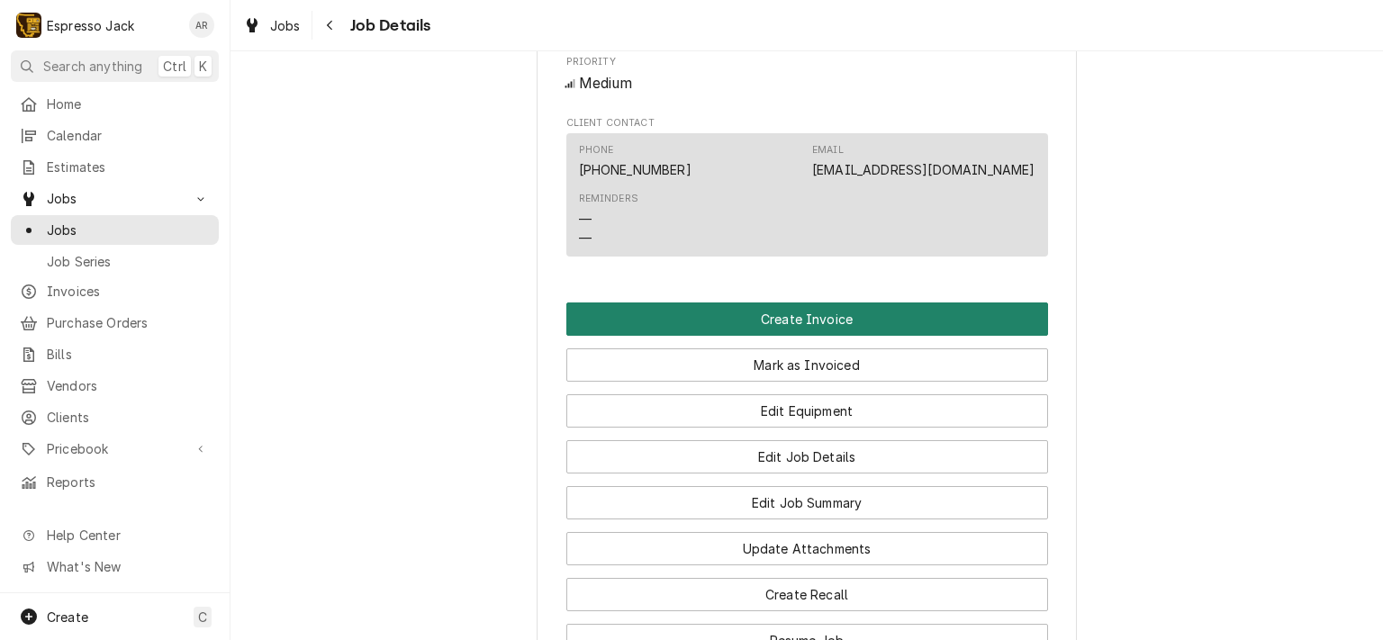
click at [804, 332] on button "Create Invoice" at bounding box center [808, 319] width 482 height 33
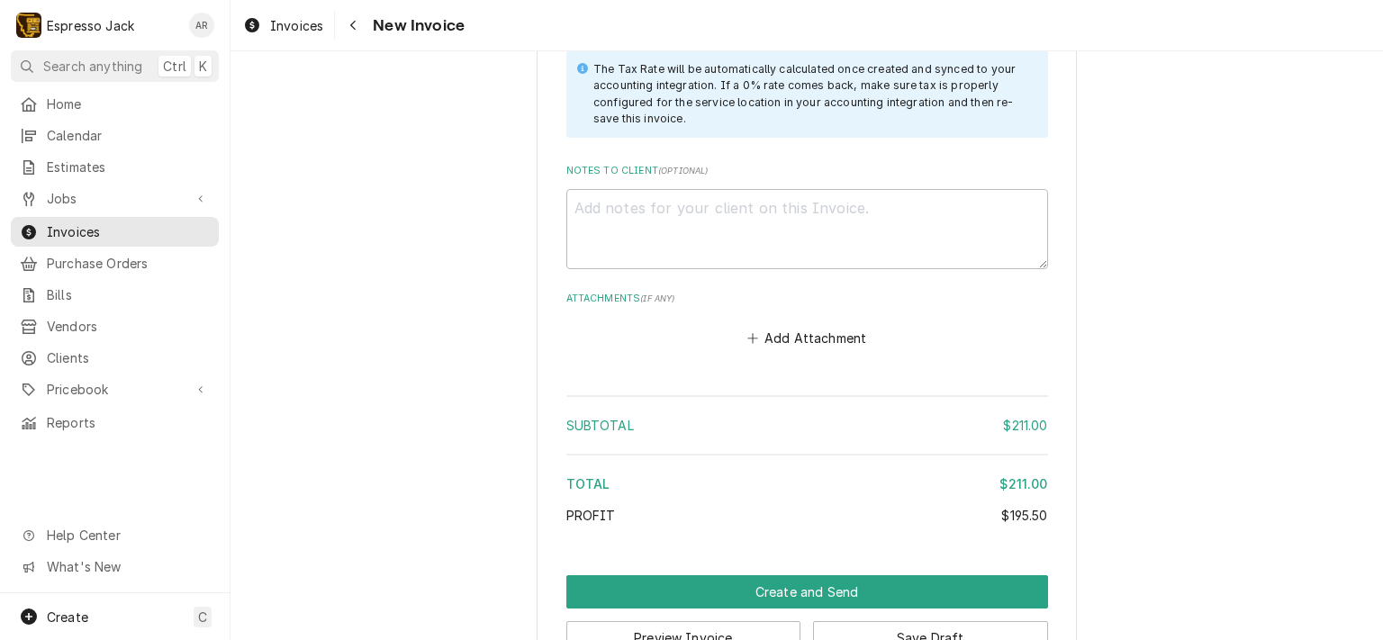
scroll to position [2582, 0]
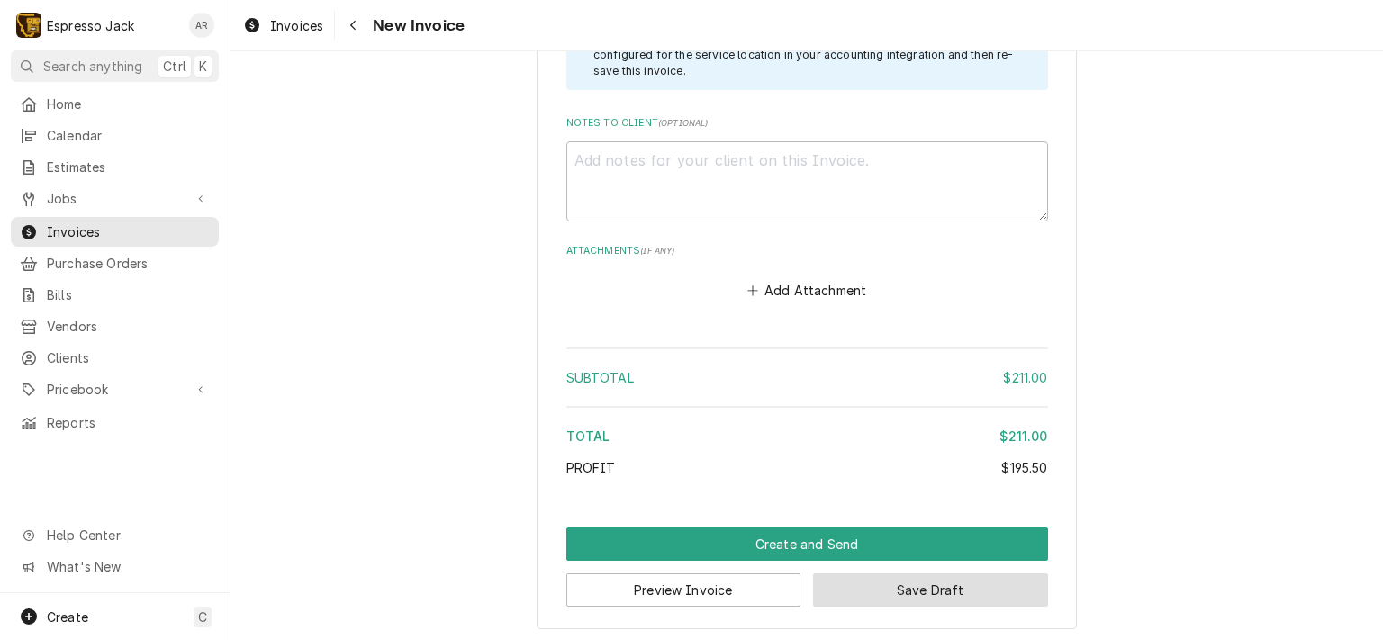
click at [915, 590] on button "Save Draft" at bounding box center [930, 590] width 235 height 33
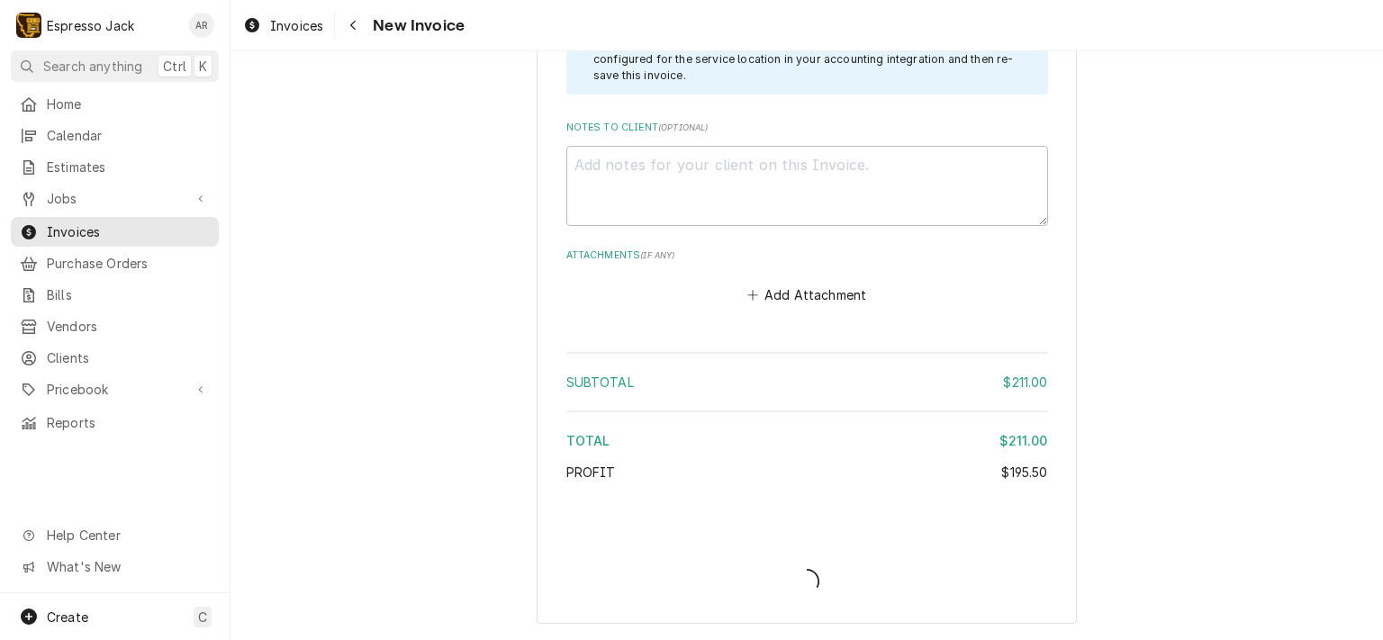
scroll to position [2572, 0]
type textarea "x"
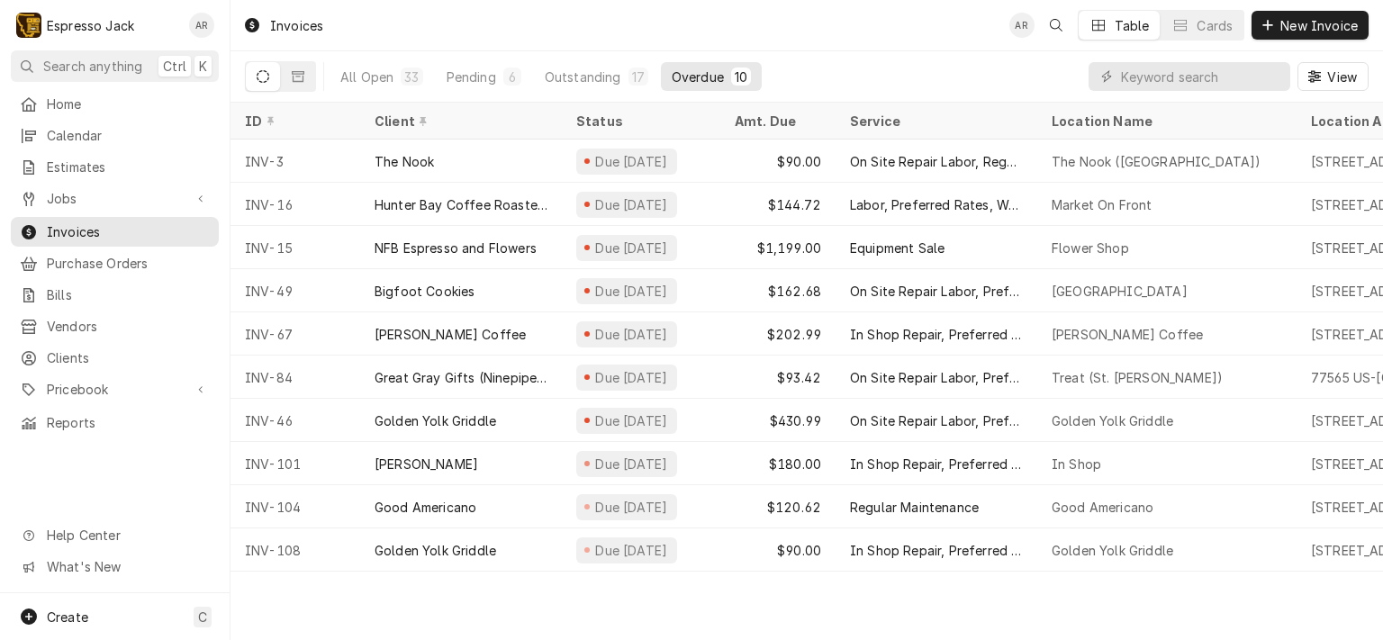
click at [61, 197] on span "Jobs" at bounding box center [115, 198] width 136 height 19
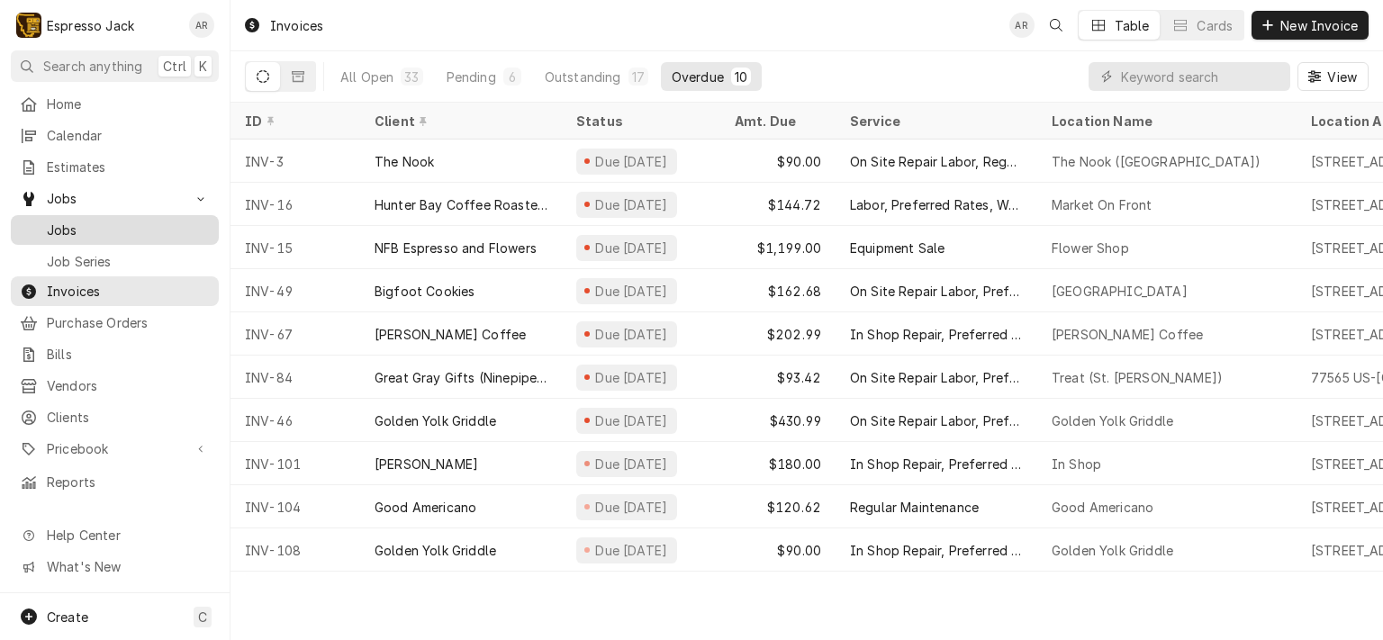
click at [66, 221] on span "Jobs" at bounding box center [128, 230] width 163 height 19
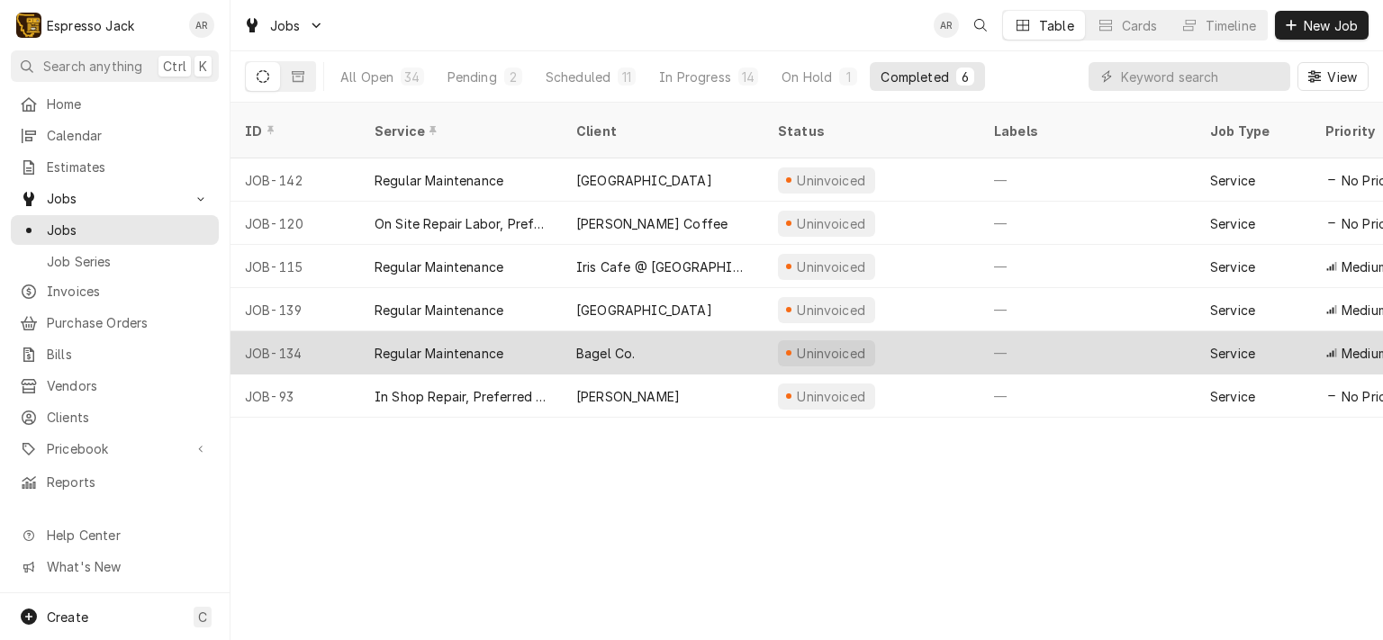
click at [615, 344] on div "Bagel Co." at bounding box center [605, 353] width 59 height 19
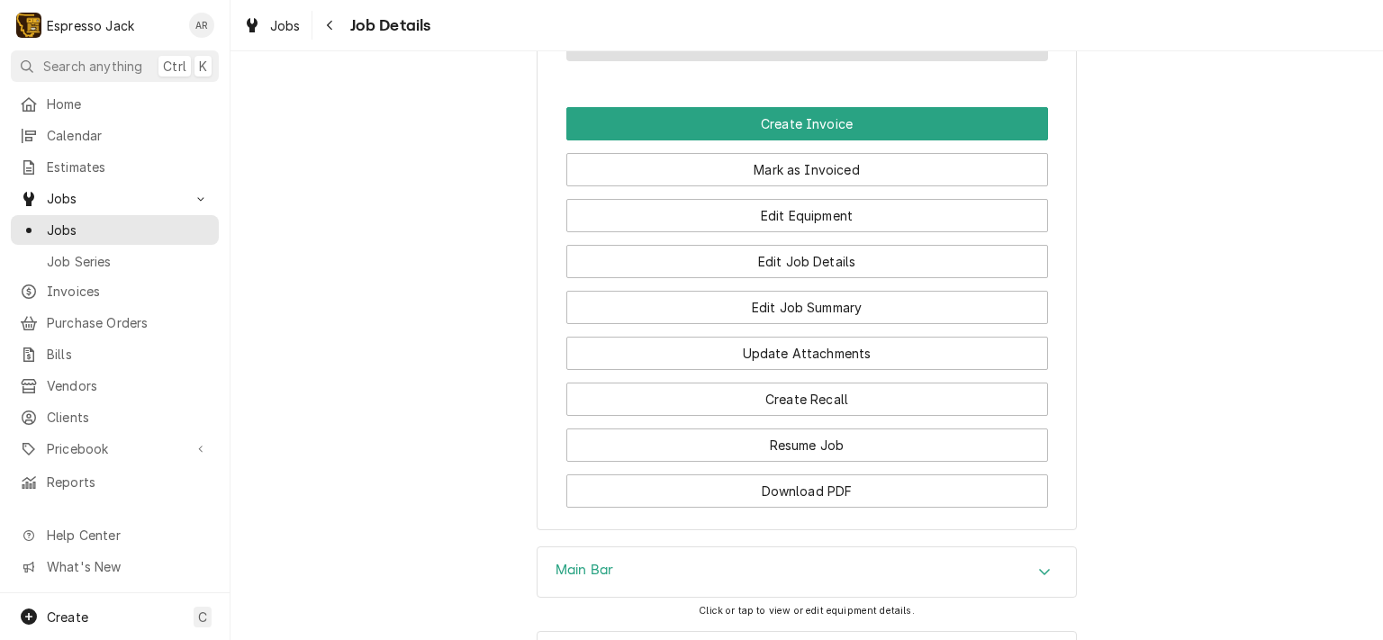
scroll to position [1189, 0]
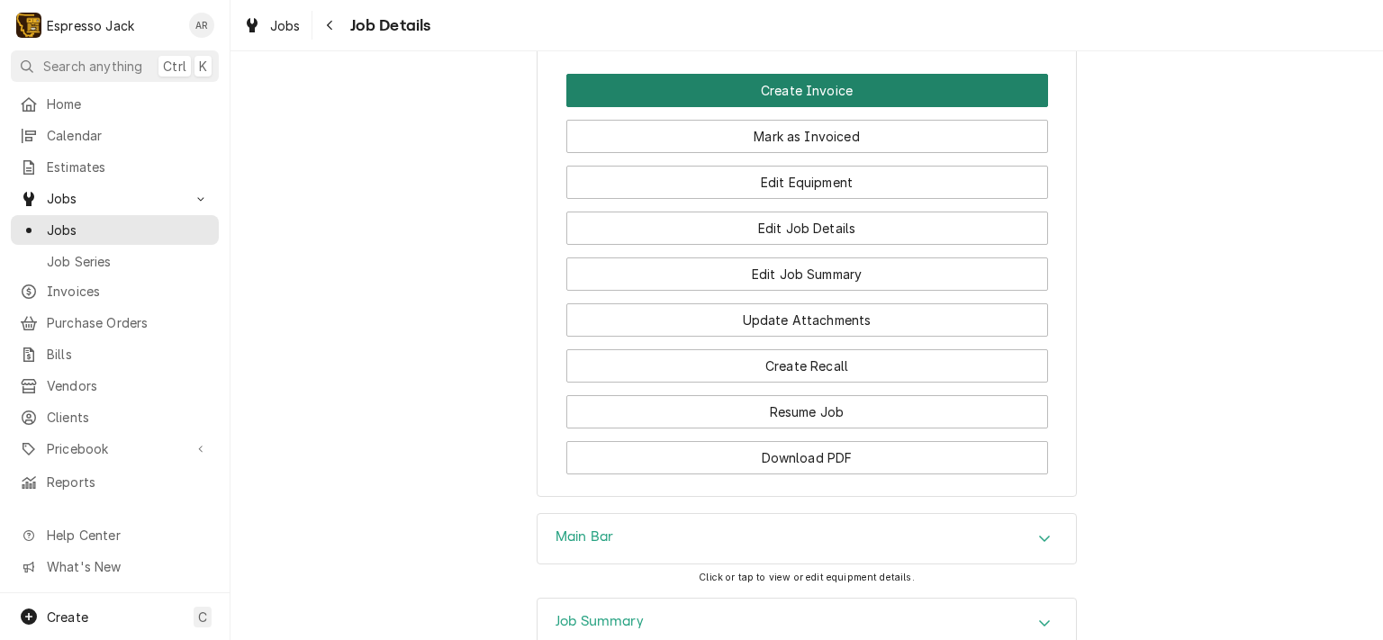
click at [825, 107] on button "Create Invoice" at bounding box center [808, 90] width 482 height 33
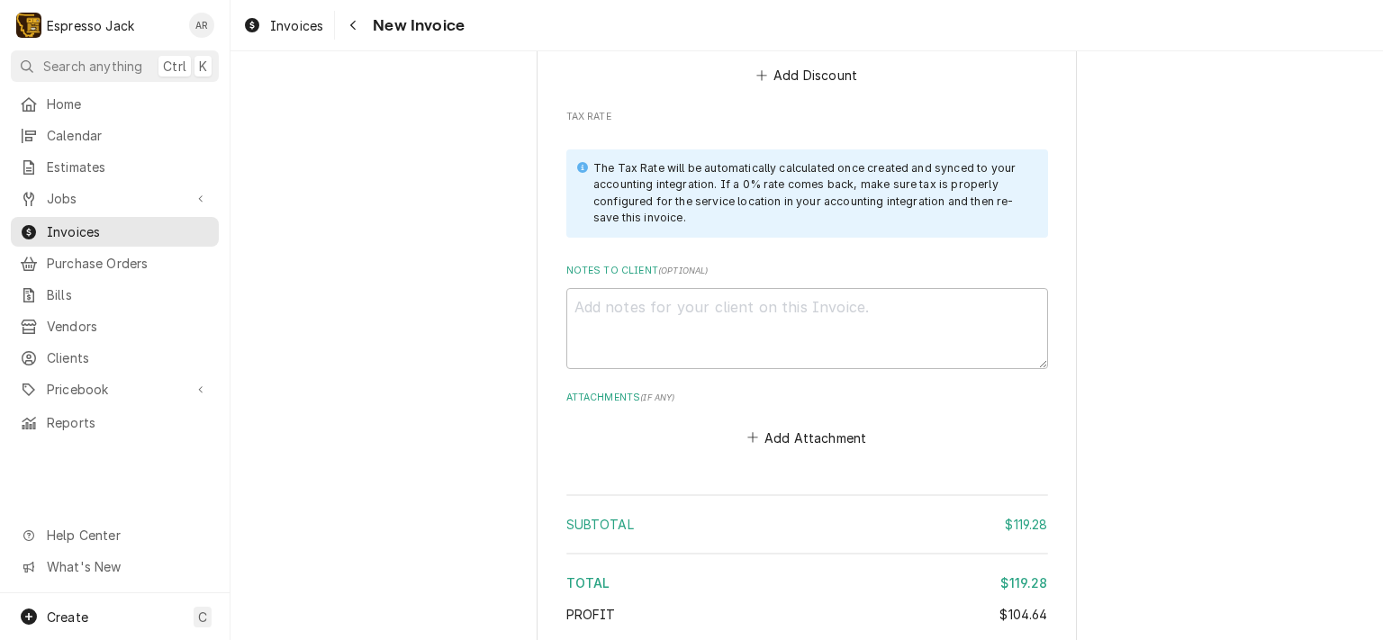
scroll to position [2577, 0]
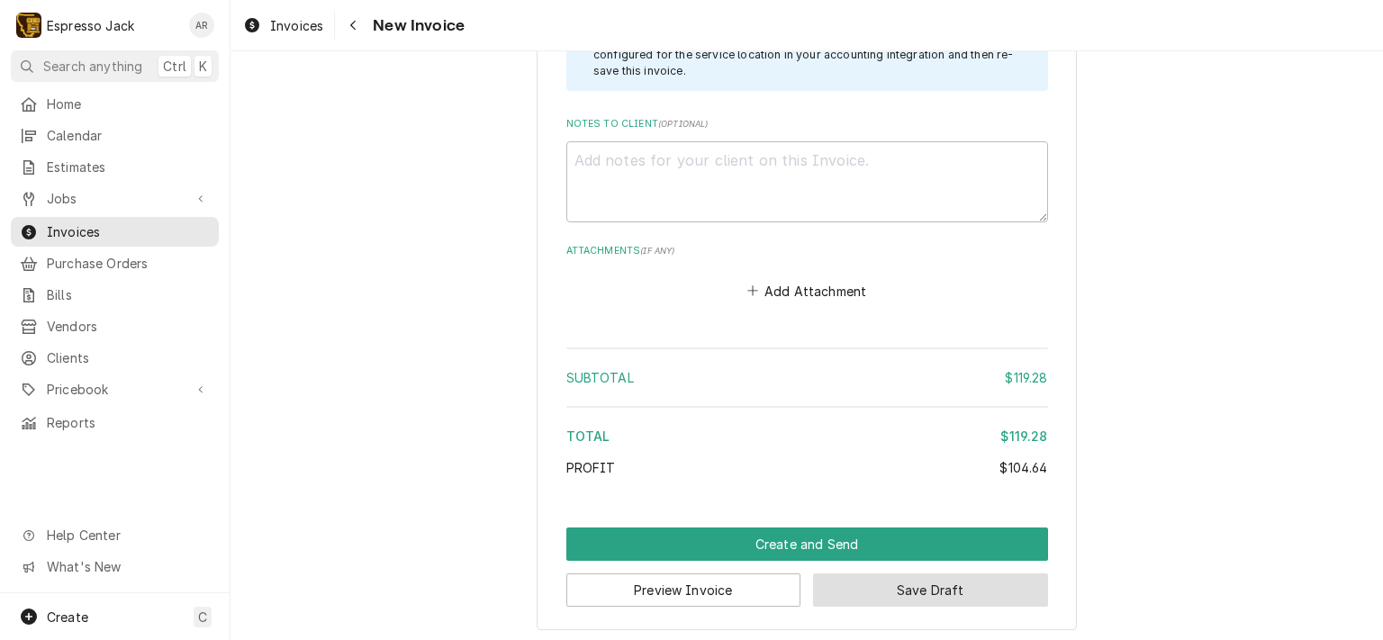
click at [864, 591] on button "Save Draft" at bounding box center [930, 590] width 235 height 33
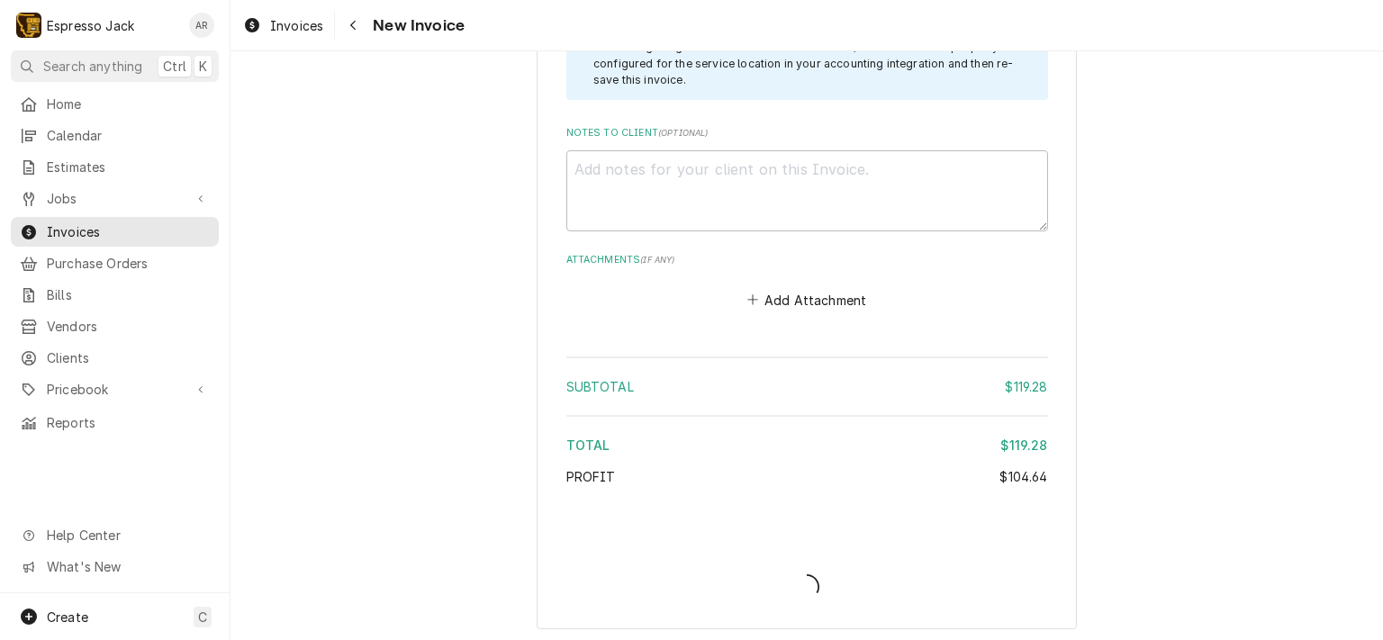
type textarea "x"
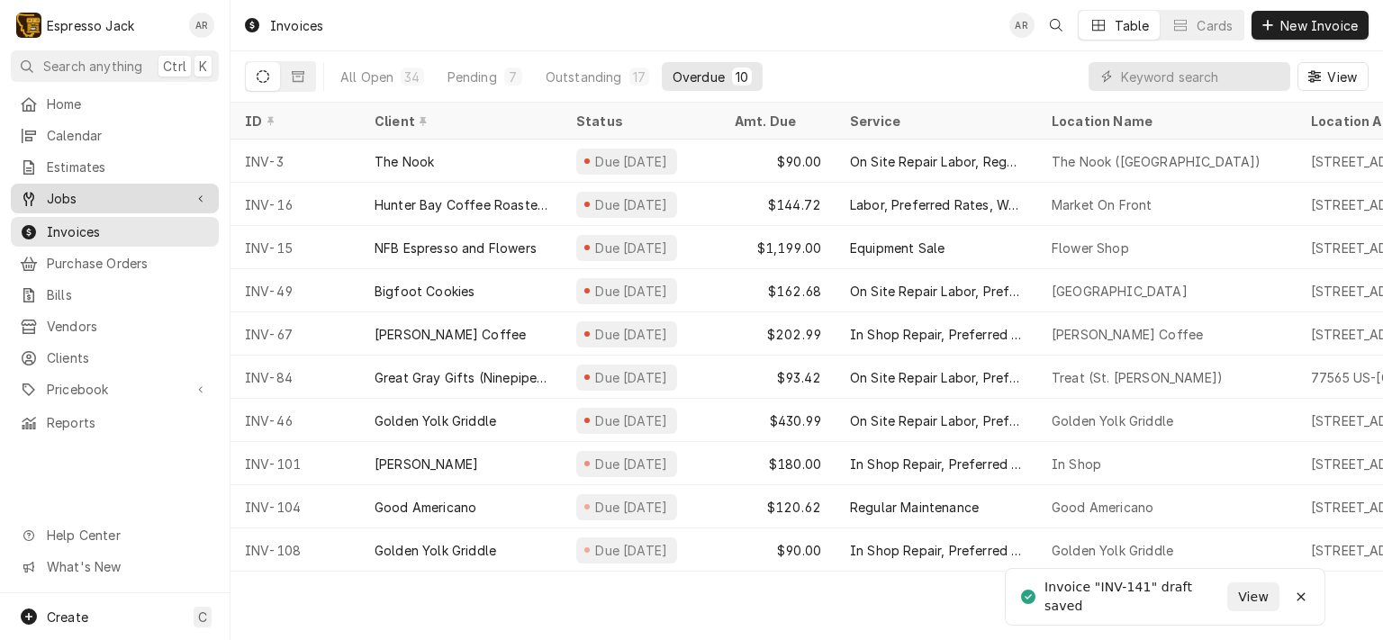
click at [79, 190] on span "Jobs" at bounding box center [115, 198] width 136 height 19
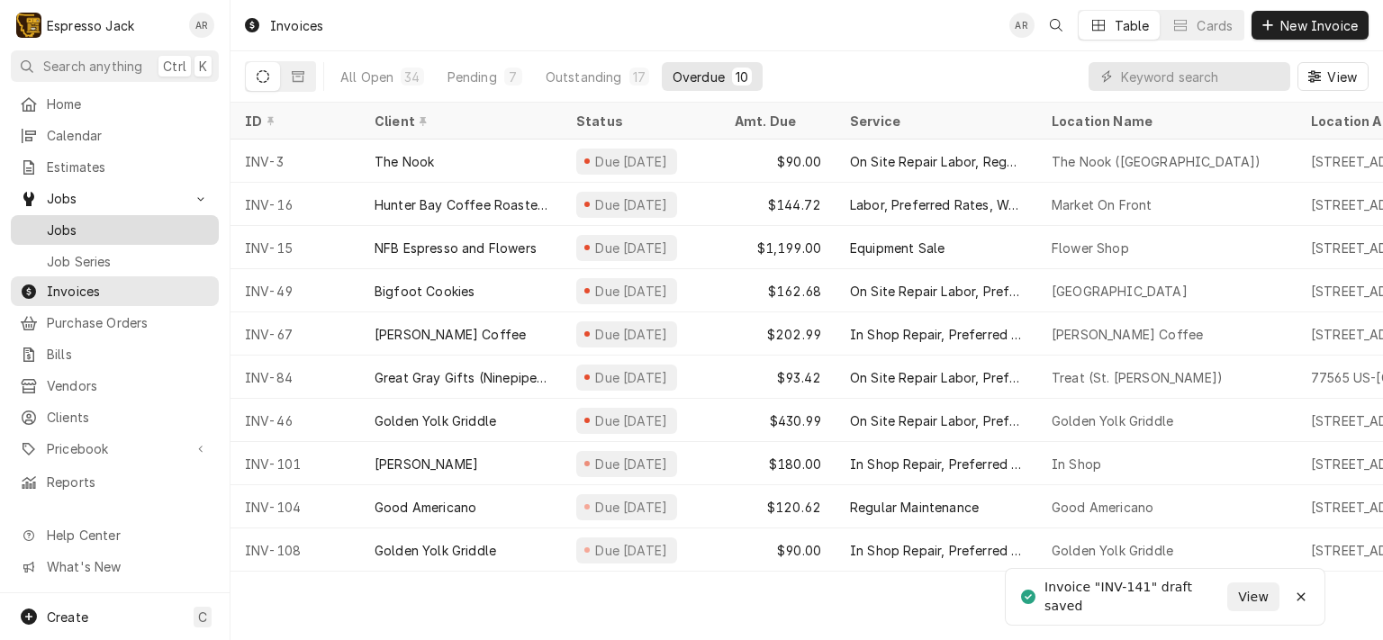
click at [83, 221] on span "Jobs" at bounding box center [128, 230] width 163 height 19
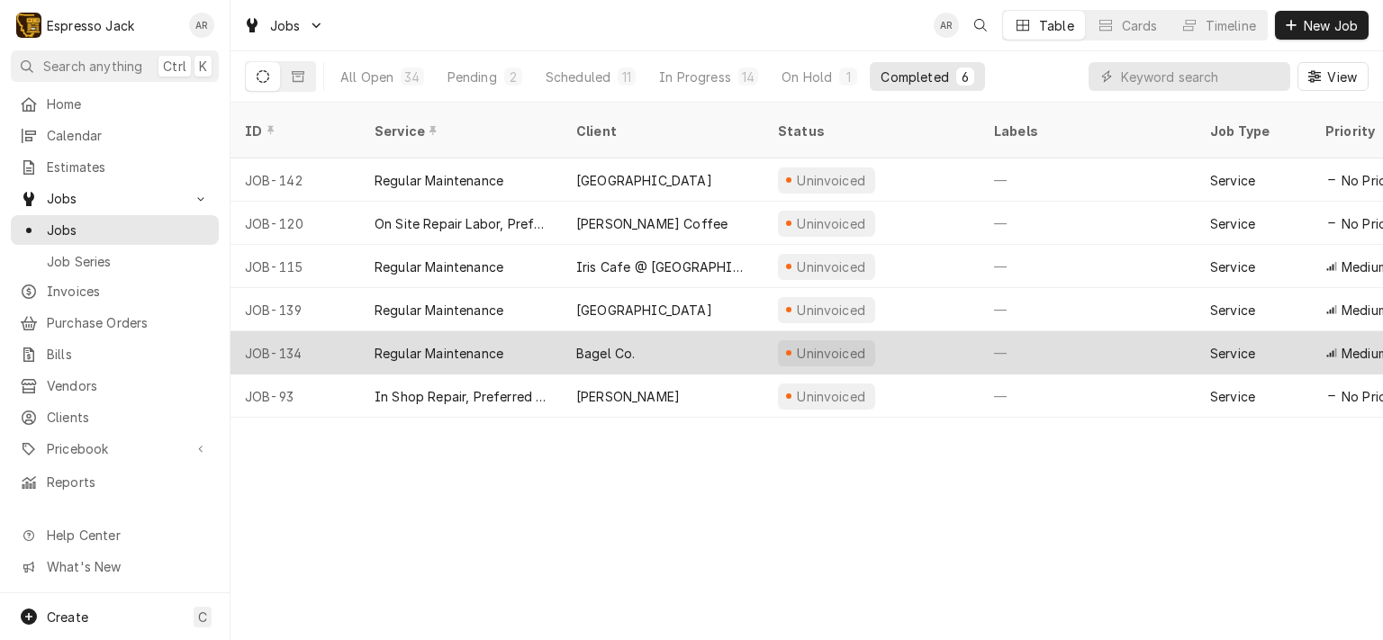
click at [620, 344] on div "Bagel Co." at bounding box center [605, 353] width 59 height 19
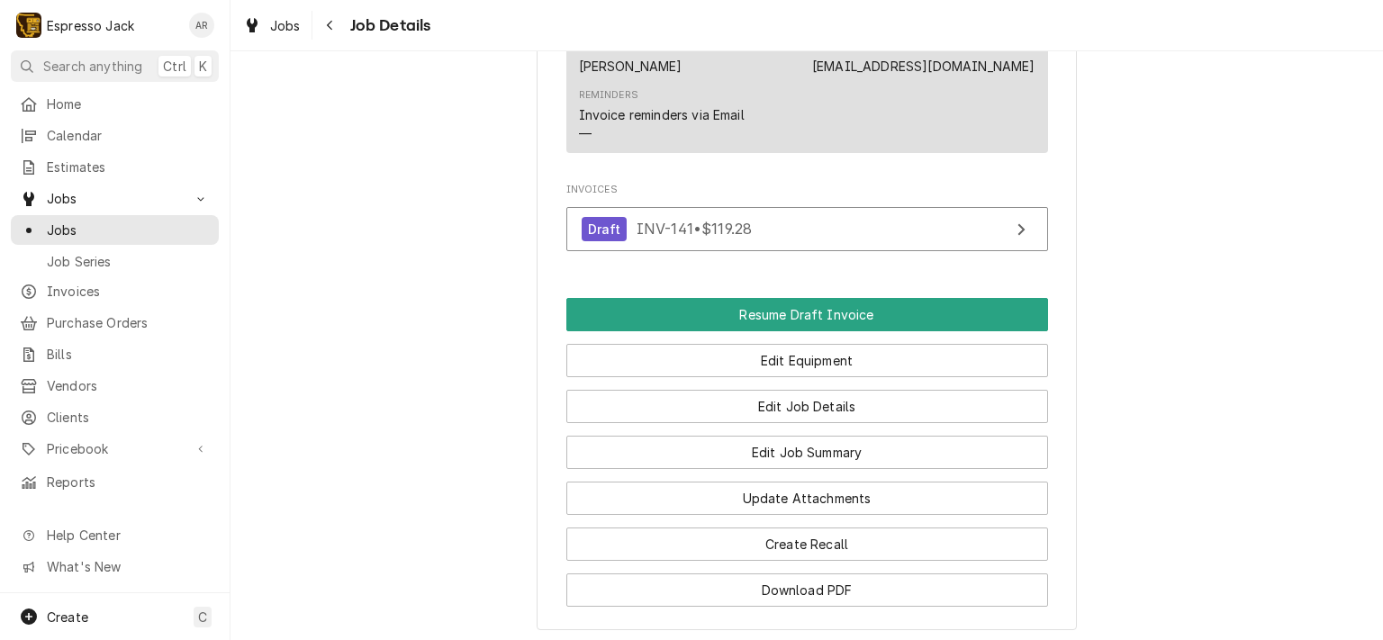
scroll to position [1081, 0]
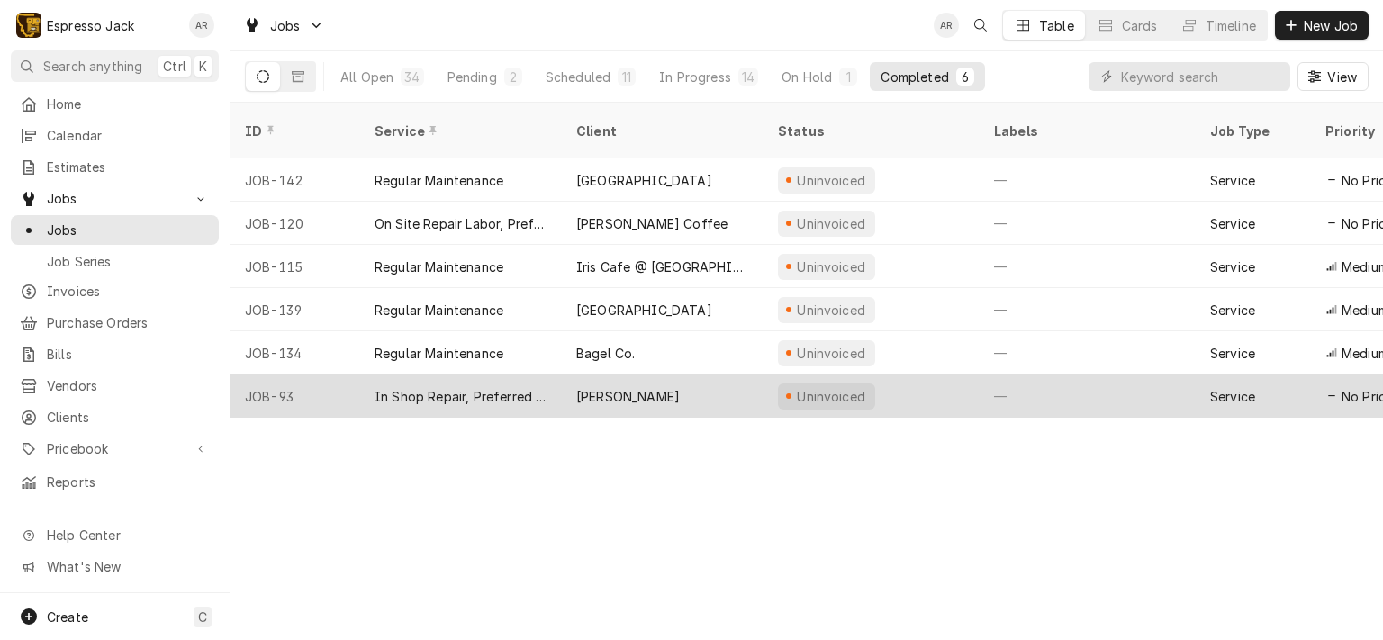
click at [655, 387] on div "[PERSON_NAME]" at bounding box center [628, 396] width 104 height 19
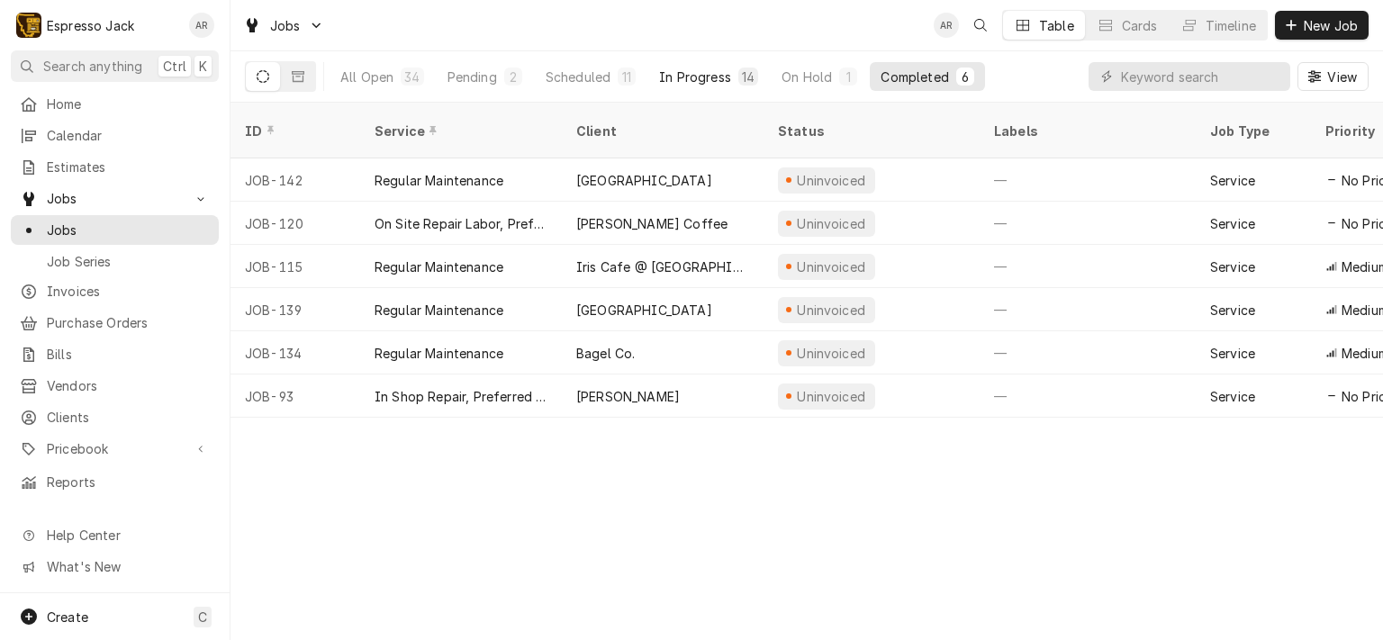
click at [714, 81] on div "In Progress" at bounding box center [695, 77] width 72 height 19
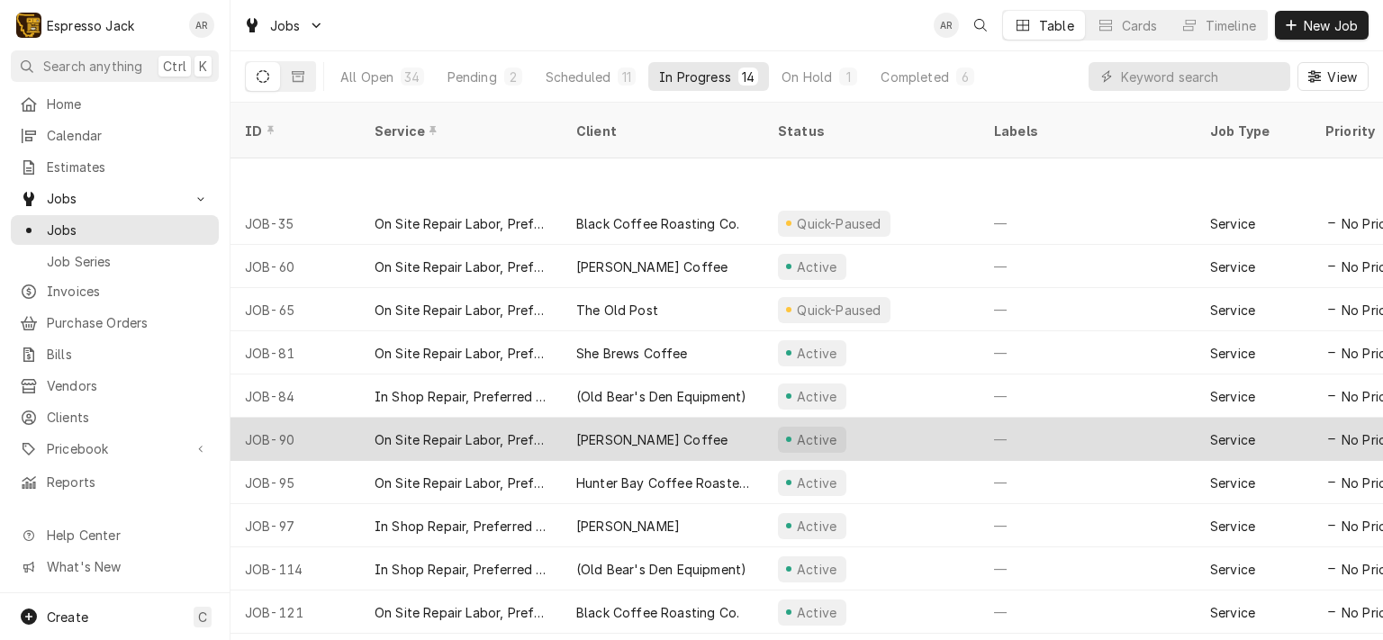
scroll to position [115, 0]
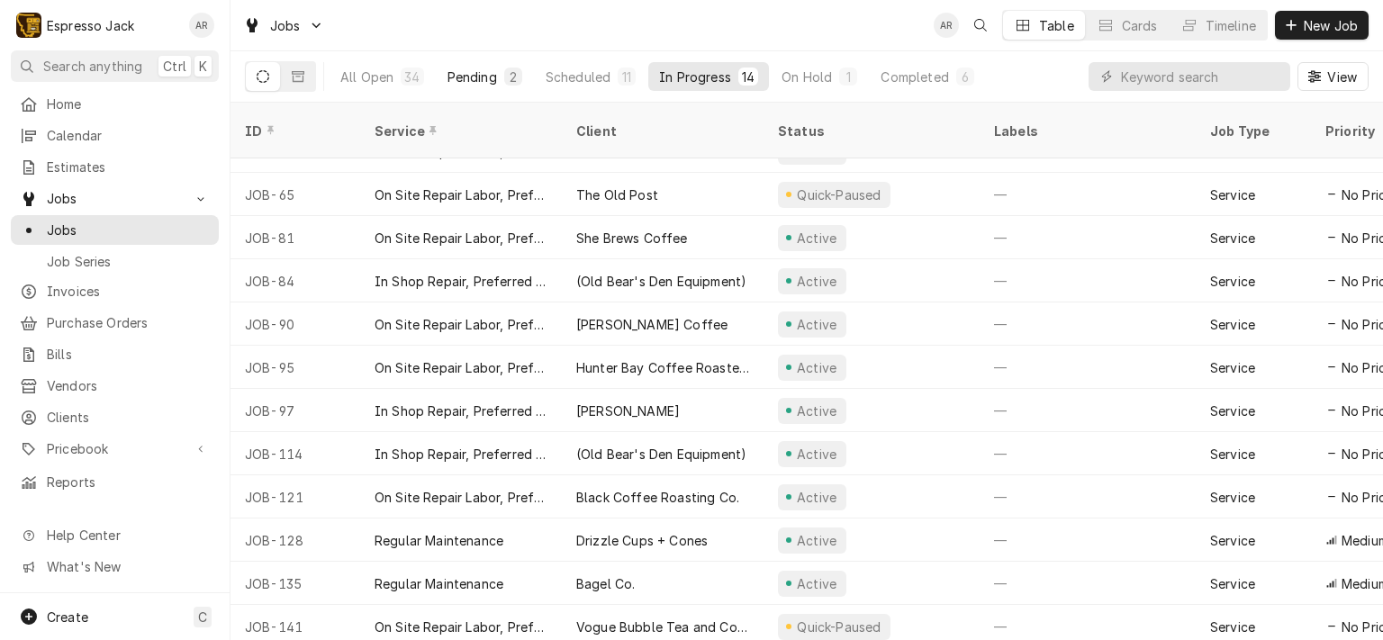
click at [485, 70] on div "Pending" at bounding box center [473, 77] width 50 height 19
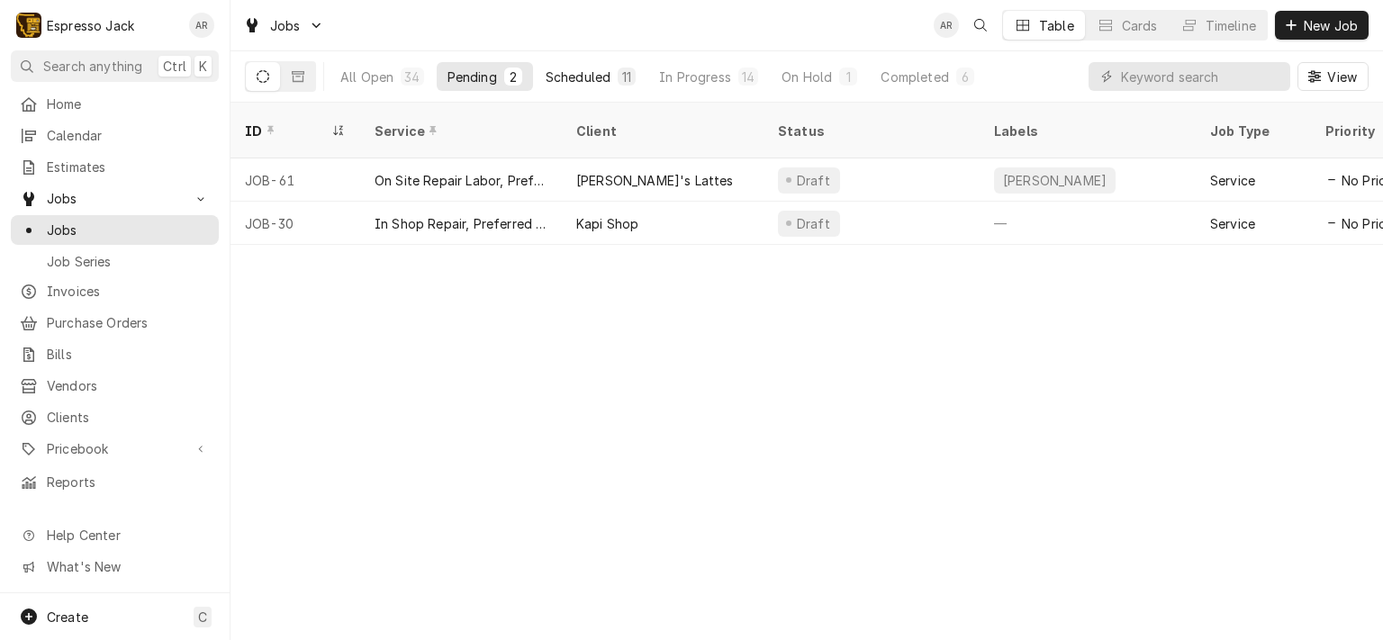
click at [602, 82] on div "Scheduled" at bounding box center [578, 77] width 65 height 19
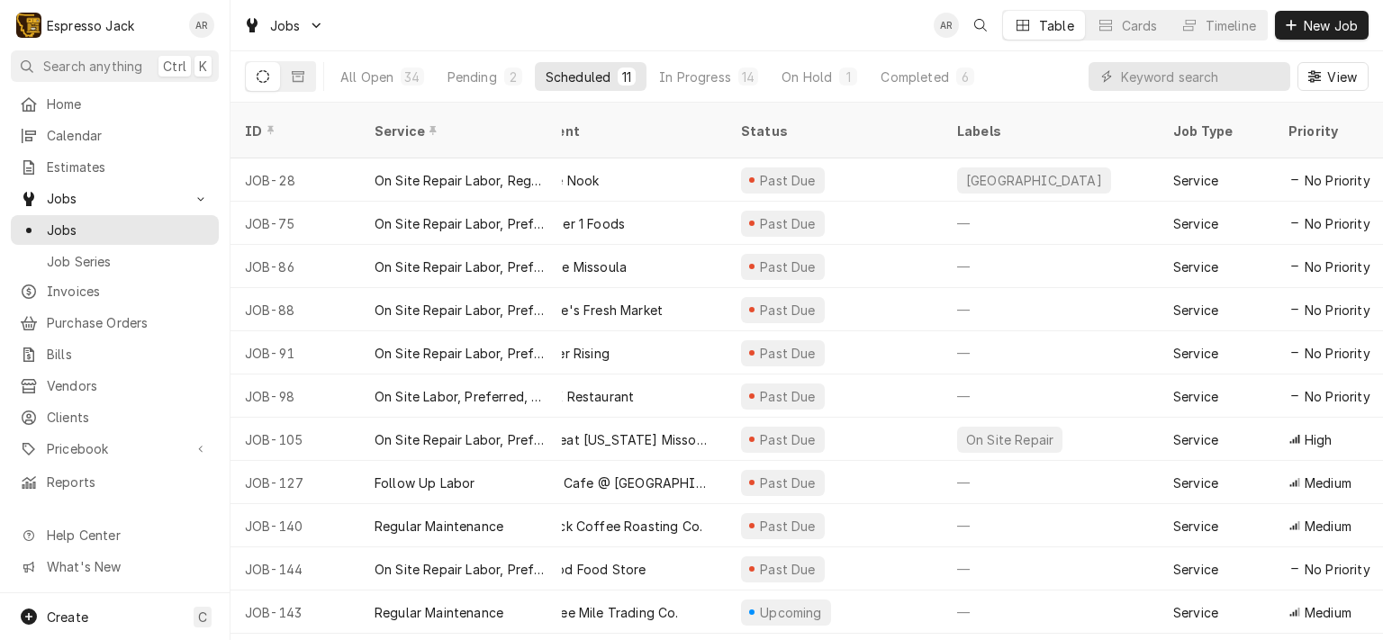
scroll to position [0, 0]
